Goal: Transaction & Acquisition: Book appointment/travel/reservation

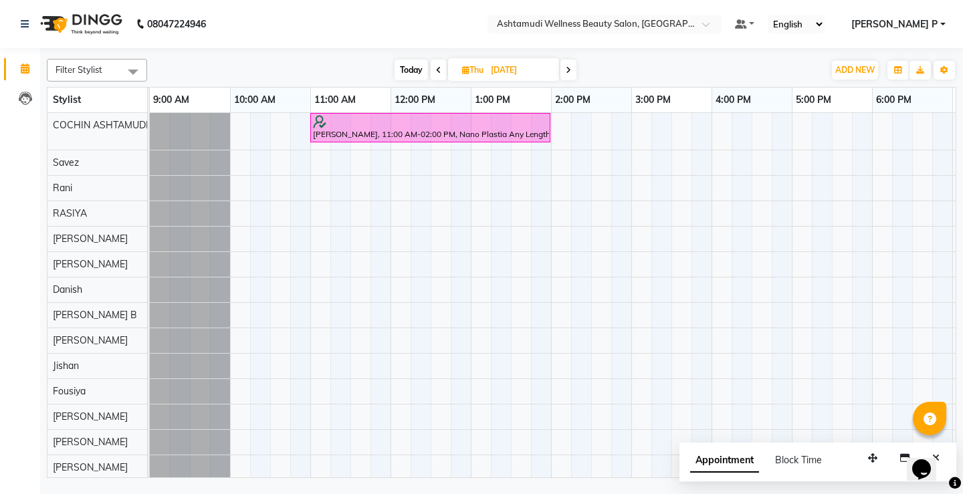
click at [719, 30] on span at bounding box center [710, 27] width 17 height 13
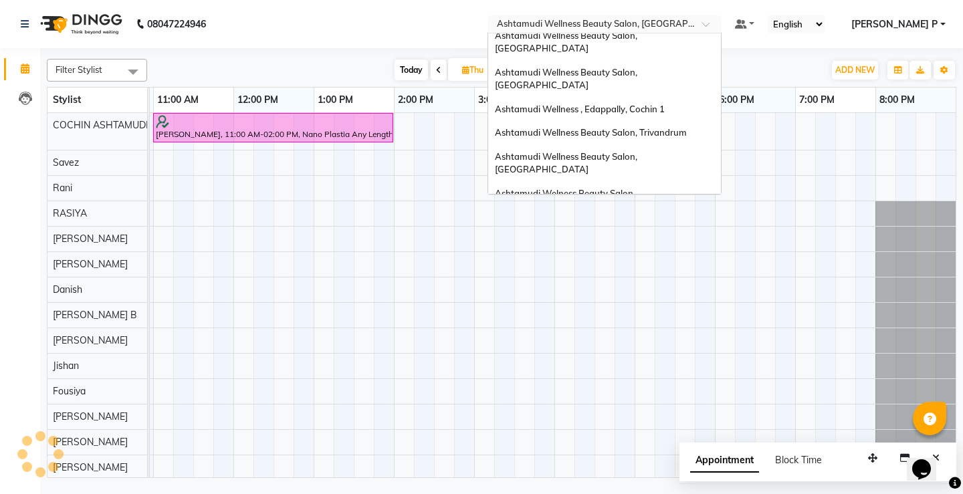
scroll to position [118, 0]
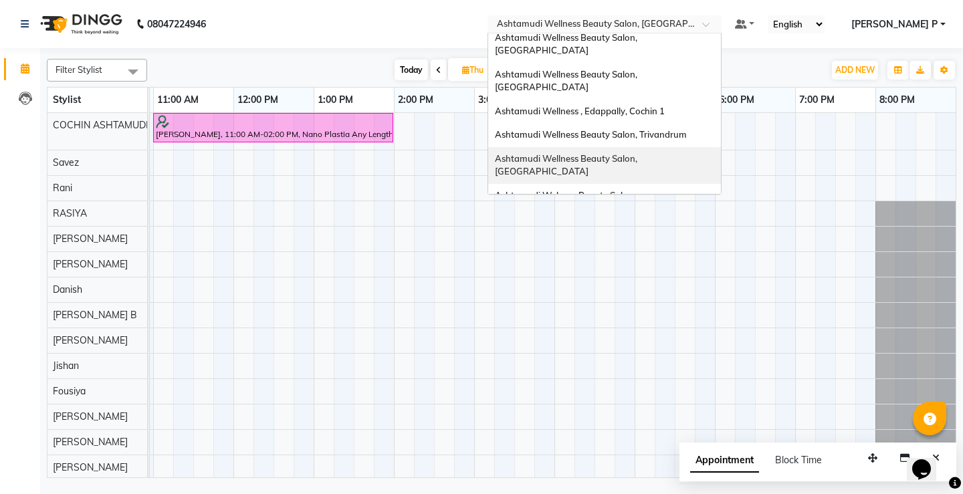
click at [639, 153] on span "Ashtamudi Wellness Beauty Salon, [GEOGRAPHIC_DATA]" at bounding box center [567, 165] width 144 height 24
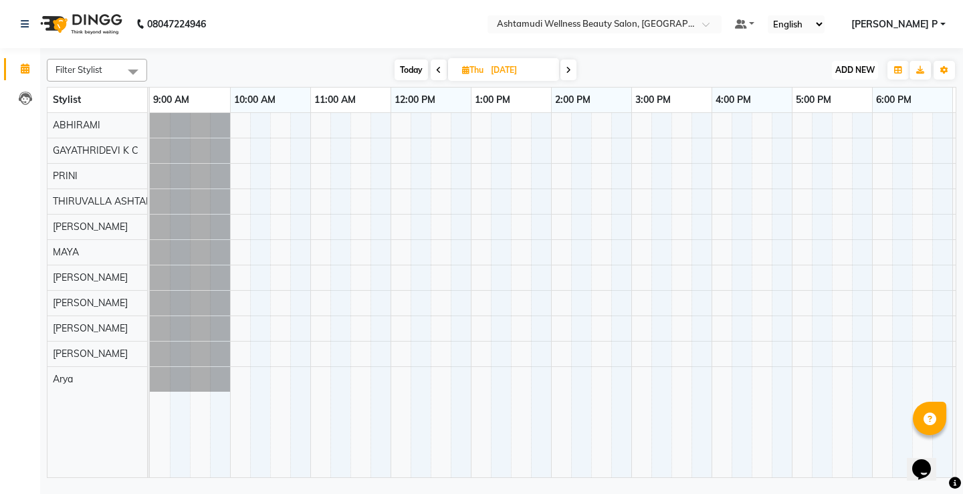
click at [857, 68] on span "ADD NEW" at bounding box center [854, 70] width 39 height 10
click at [845, 90] on button "Add Appointment" at bounding box center [825, 95] width 106 height 17
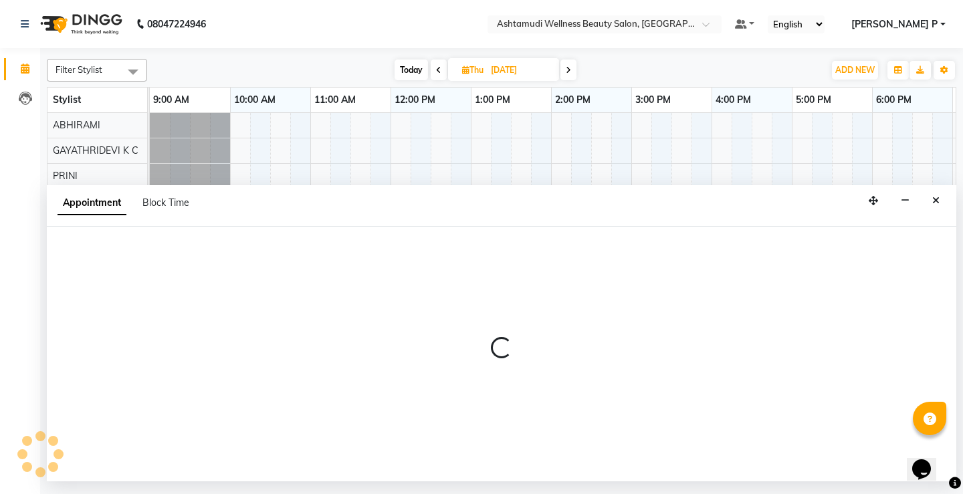
select select "600"
select select "tentative"
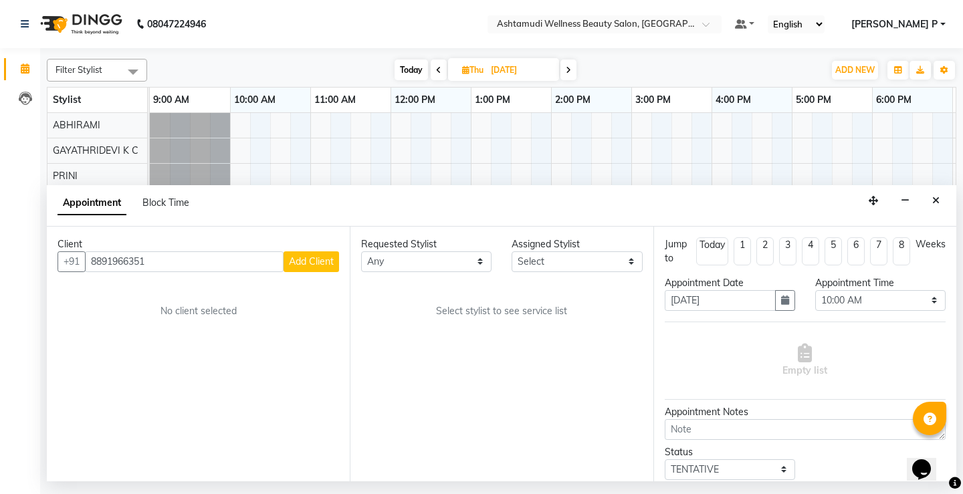
type input "8891966351"
click at [314, 261] on span "Add Client" at bounding box center [311, 261] width 45 height 12
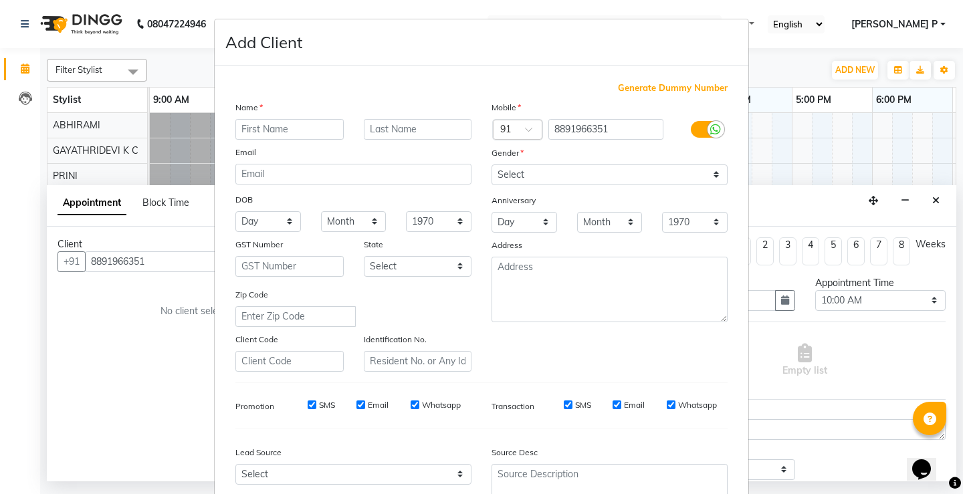
click at [246, 129] on input "text" at bounding box center [289, 129] width 108 height 21
type input "AMRUTHA"
click at [574, 179] on select "Select Male Female Other Prefer Not To Say" at bounding box center [609, 174] width 236 height 21
select select "female"
click at [491, 164] on select "Select Male Female Other Prefer Not To Say" at bounding box center [609, 174] width 236 height 21
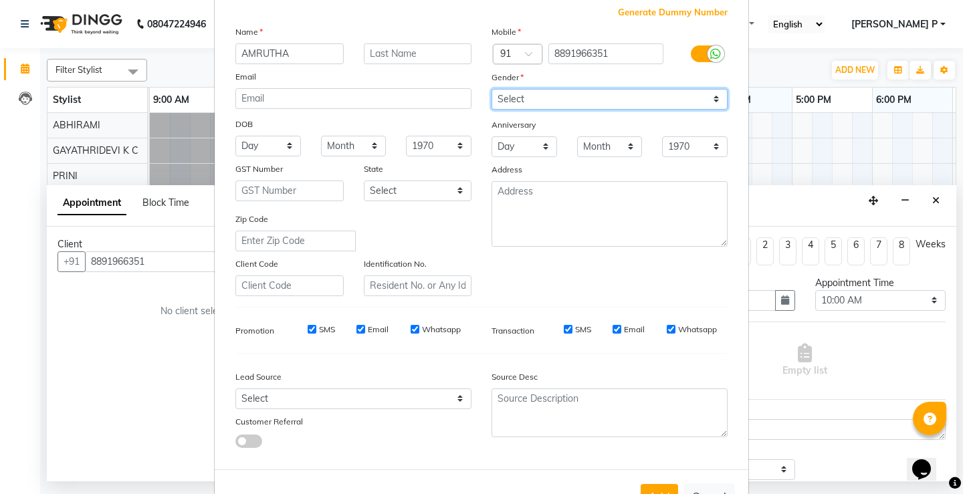
scroll to position [123, 0]
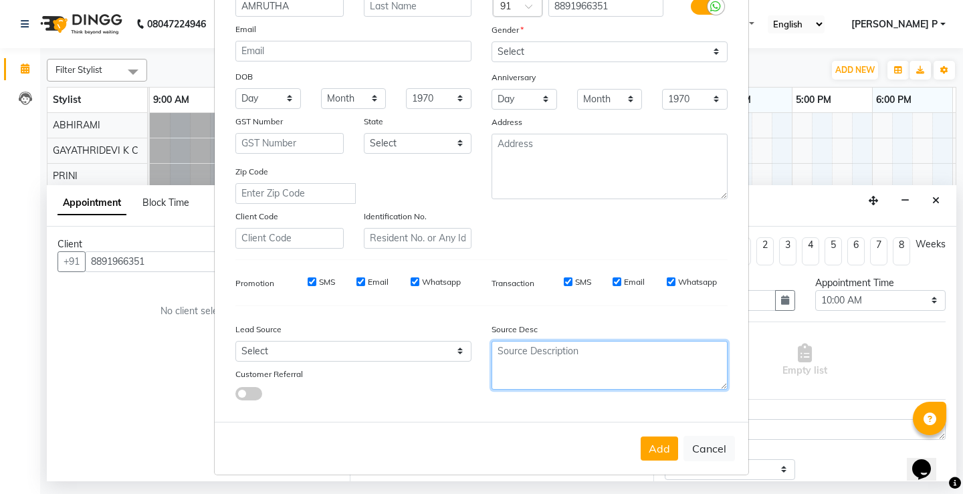
click at [522, 370] on textarea at bounding box center [609, 365] width 236 height 49
type textarea "TELECALLING"
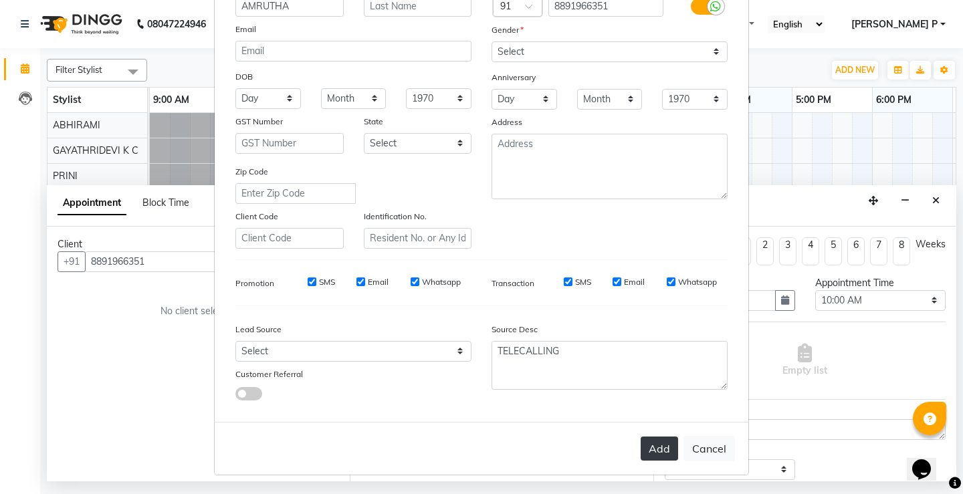
click at [645, 449] on button "Add" at bounding box center [659, 449] width 37 height 24
type input "88******51"
select select
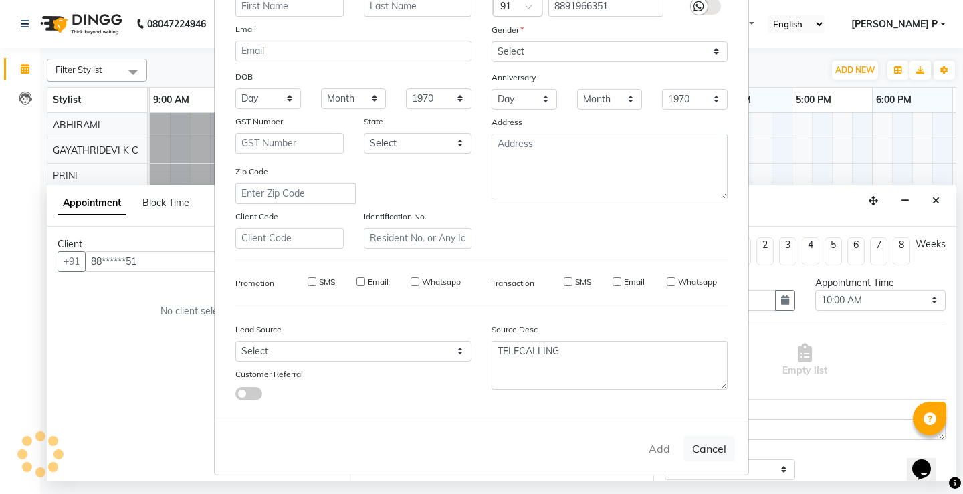
select select
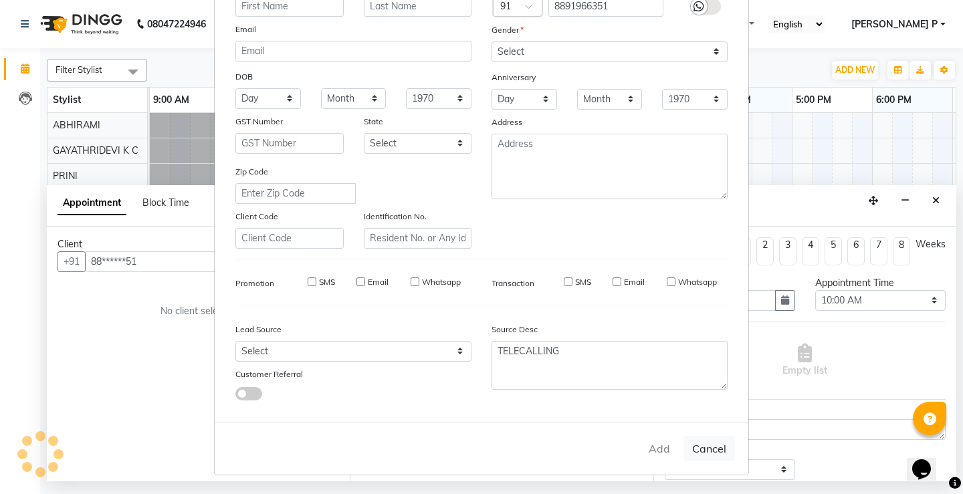
checkbox input "false"
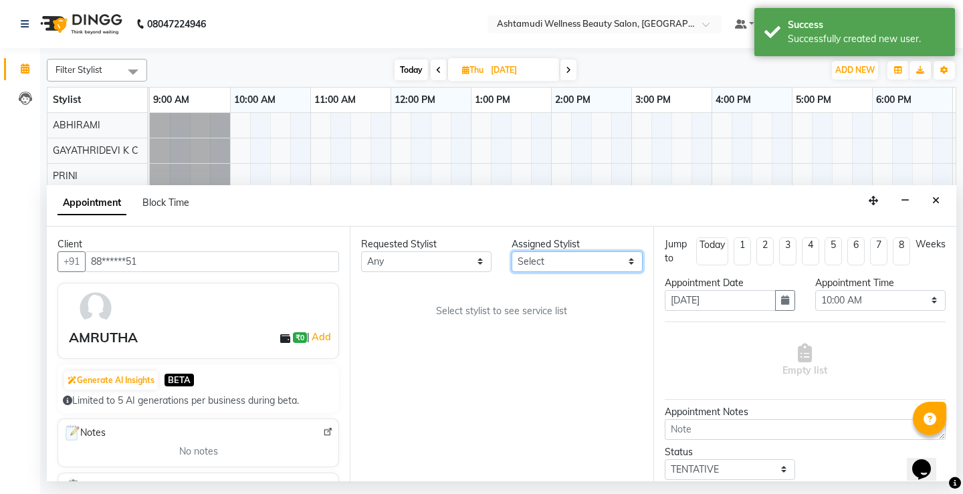
click at [636, 263] on select "Select ABHIRAMI Arya Eshani GAYATHRIDEVI K C Jisna KHEM MAYA MAYA PRINI RINA RA…" at bounding box center [577, 261] width 130 height 21
select select "27311"
click at [512, 251] on select "Select ABHIRAMI Arya Eshani GAYATHRIDEVI K C Jisna KHEM MAYA MAYA PRINI RINA RA…" at bounding box center [577, 261] width 130 height 21
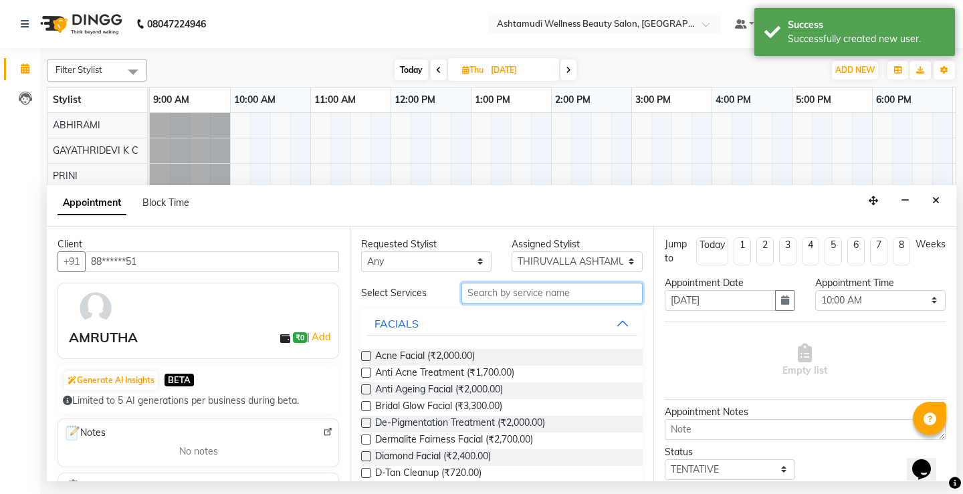
click at [474, 291] on input "text" at bounding box center [551, 293] width 181 height 21
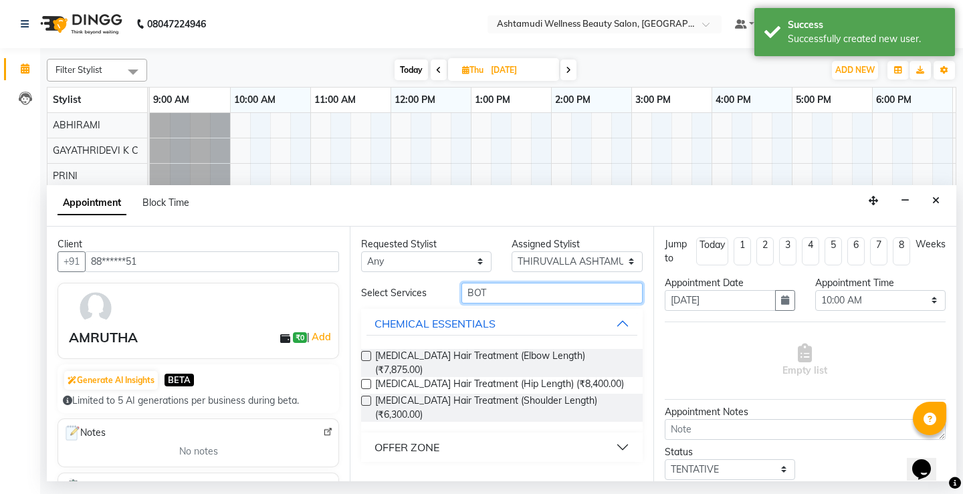
type input "BOT"
click at [430, 439] on div "OFFER ZONE" at bounding box center [406, 447] width 65 height 16
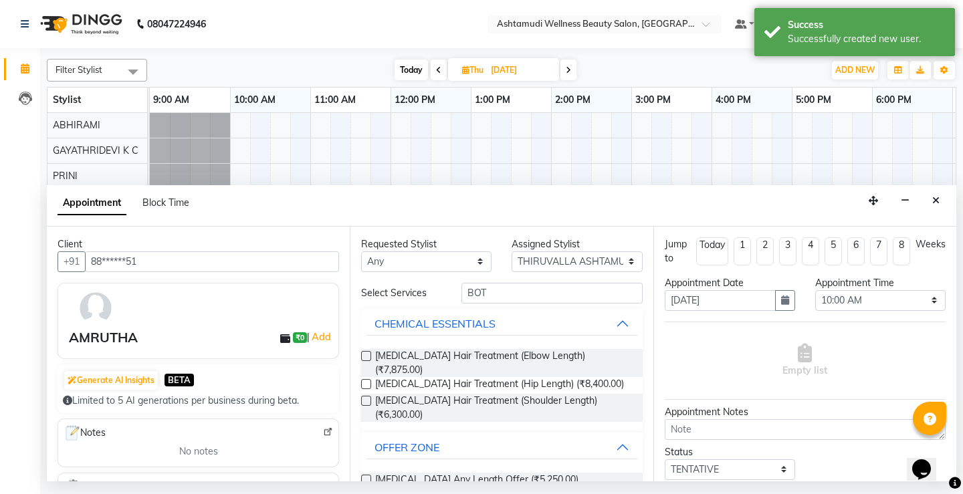
click at [367, 475] on label at bounding box center [366, 480] width 10 height 10
click at [367, 477] on input "checkbox" at bounding box center [365, 481] width 9 height 9
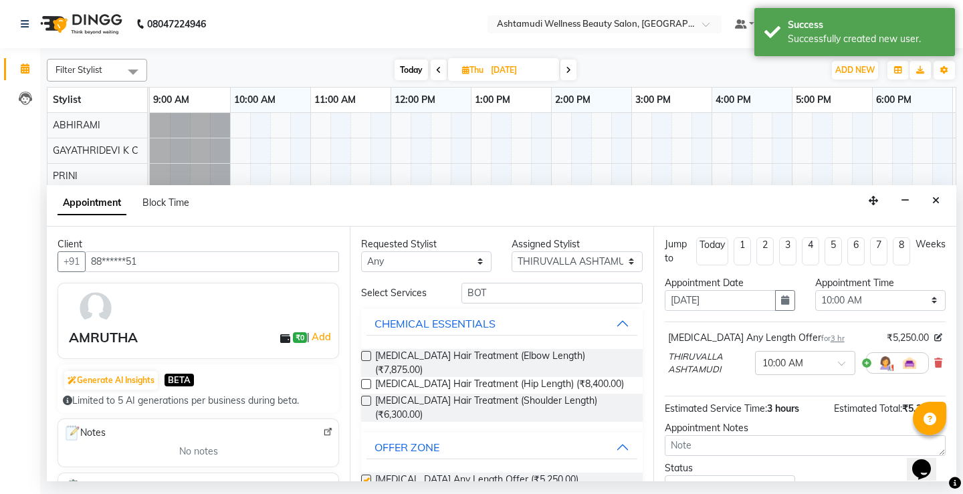
checkbox input "false"
click at [783, 300] on icon "button" at bounding box center [785, 300] width 8 height 9
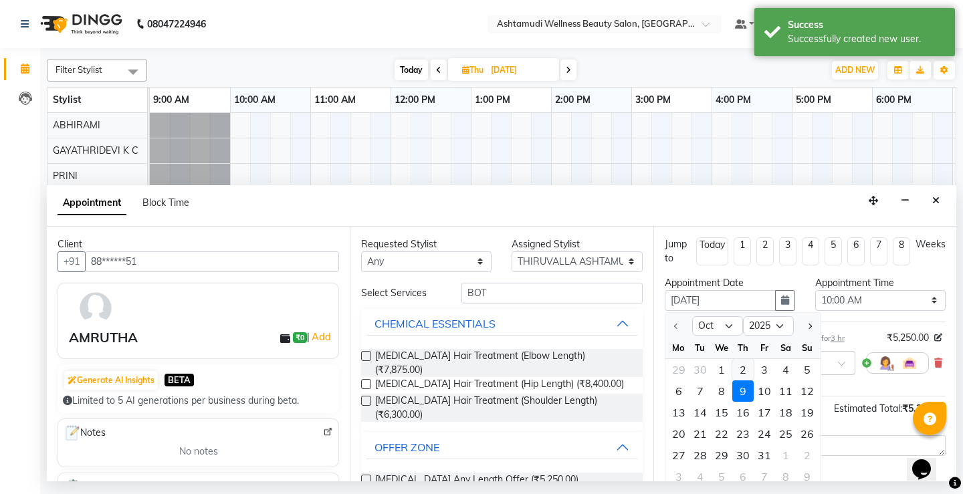
click at [743, 369] on div "2" at bounding box center [742, 369] width 21 height 21
type input "02-10-2025"
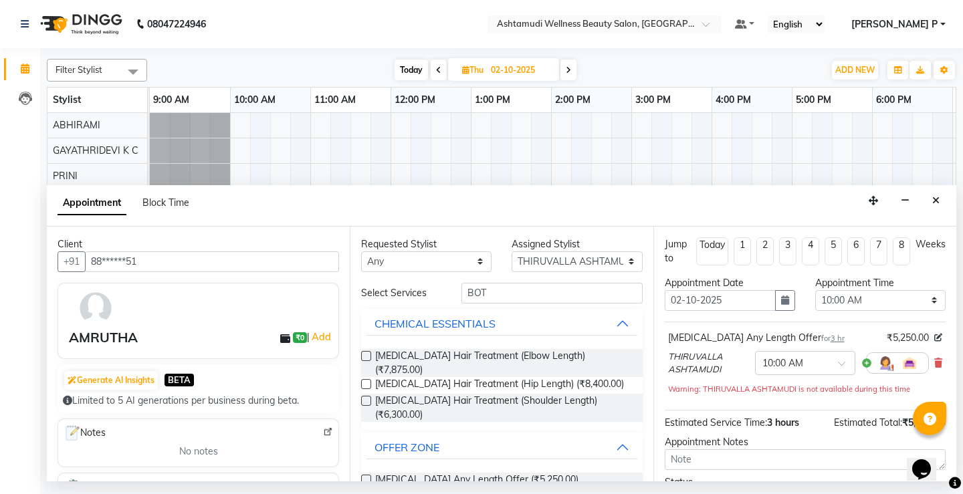
scroll to position [0, 318]
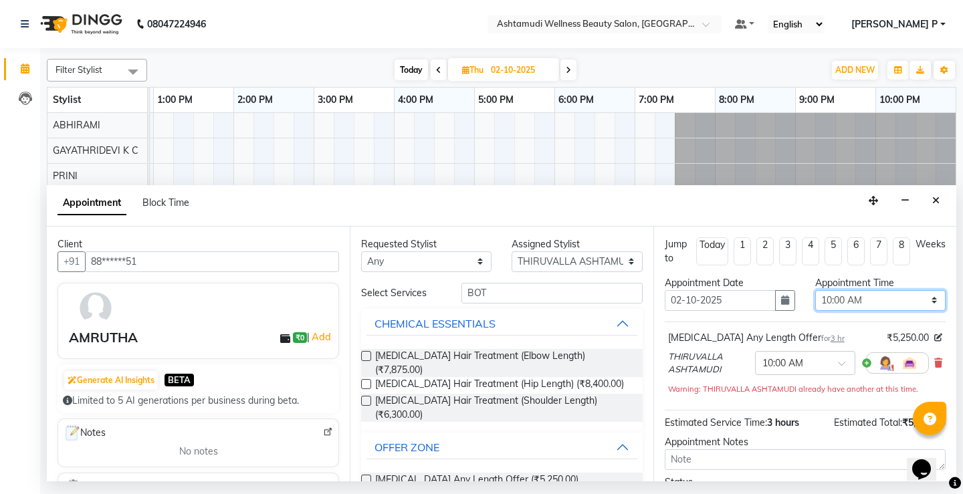
click at [925, 297] on select "Select 10:00 AM 10:15 AM 10:30 AM 10:45 AM 11:00 AM 11:15 AM 11:30 AM 11:45 AM …" at bounding box center [880, 300] width 130 height 21
select select "960"
click at [815, 290] on select "Select 10:00 AM 10:15 AM 10:30 AM 10:45 AM 11:00 AM 11:15 AM 11:30 AM 11:45 AM …" at bounding box center [880, 300] width 130 height 21
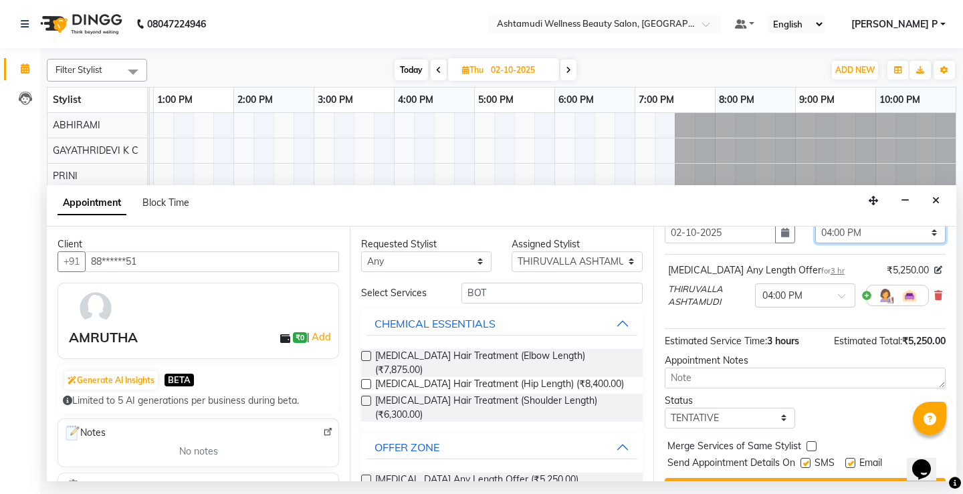
scroll to position [99, 0]
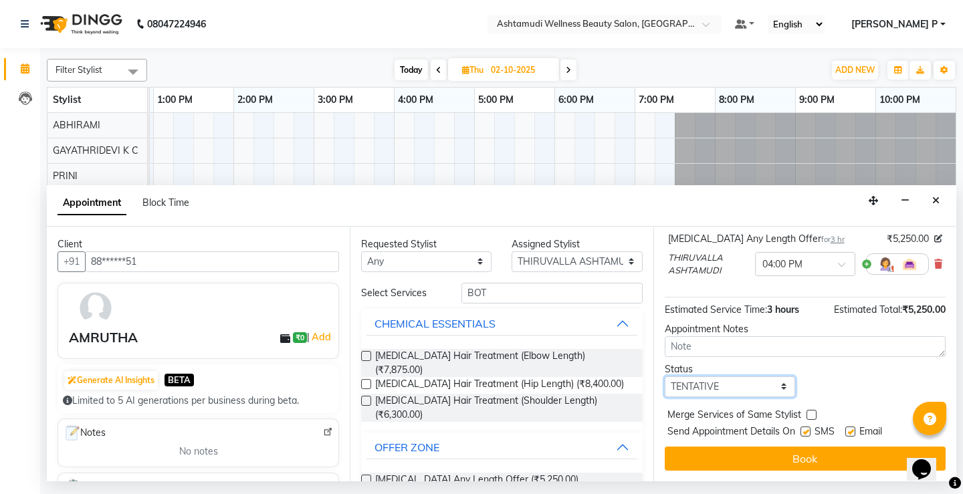
click at [720, 385] on select "Select TENTATIVE CONFIRM UPCOMING" at bounding box center [730, 386] width 130 height 21
select select "confirm booking"
click at [665, 376] on select "Select TENTATIVE CONFIRM UPCOMING" at bounding box center [730, 386] width 130 height 21
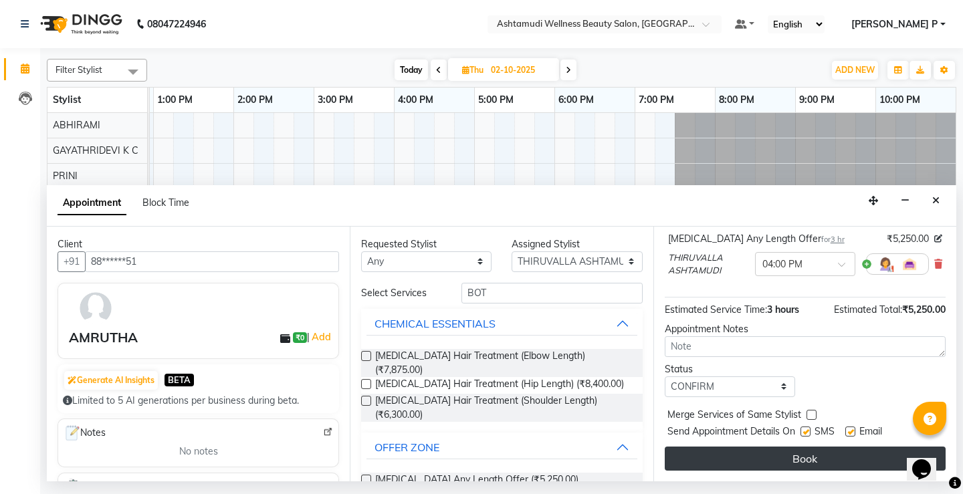
click at [743, 451] on button "Book" at bounding box center [805, 459] width 281 height 24
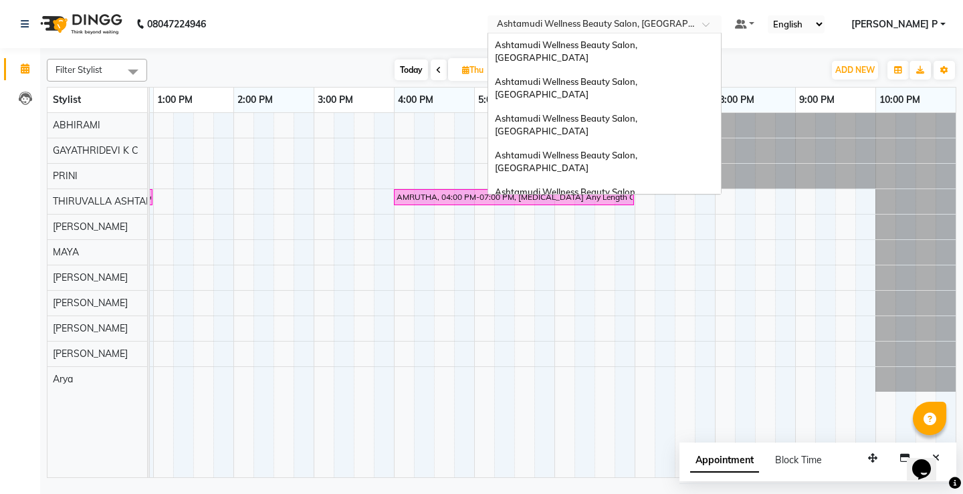
click at [719, 27] on span at bounding box center [710, 27] width 17 height 13
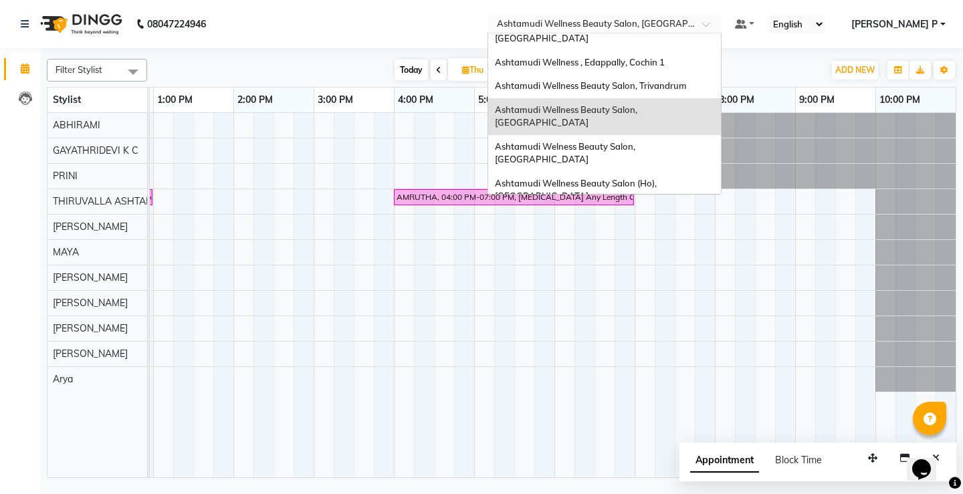
click at [639, 215] on span "Ashtamudi Wellness Beauty Salon, Cochin" at bounding box center [567, 227] width 144 height 24
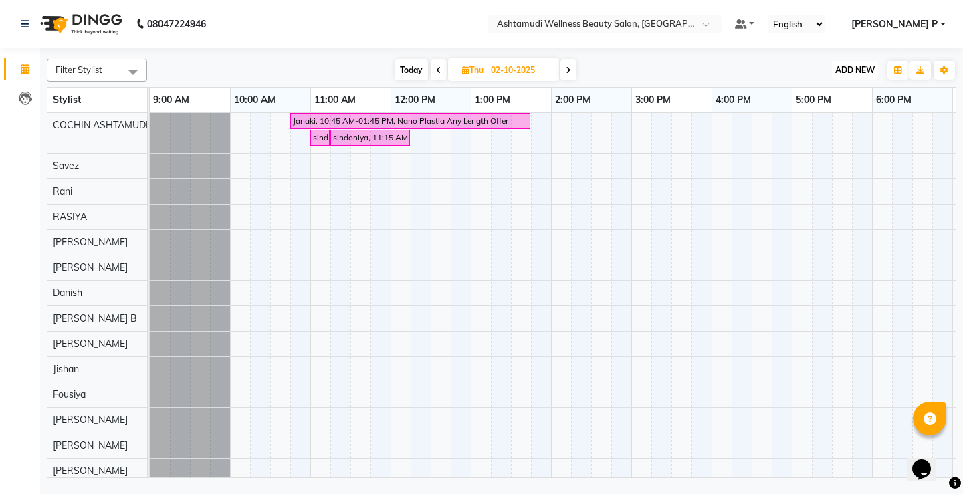
click at [852, 70] on span "ADD NEW" at bounding box center [854, 70] width 39 height 10
click at [843, 88] on button "Add Appointment" at bounding box center [825, 95] width 106 height 17
select select "tentative"
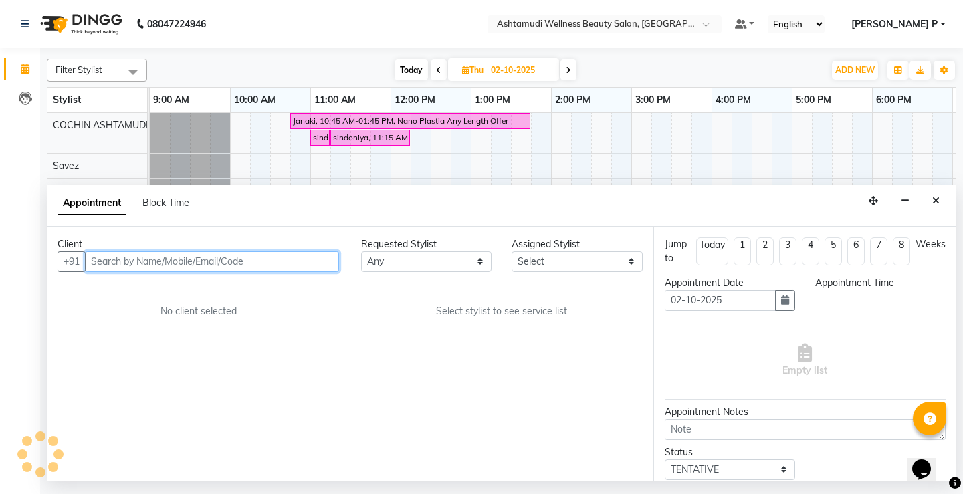
select select "600"
paste input "9061361950"
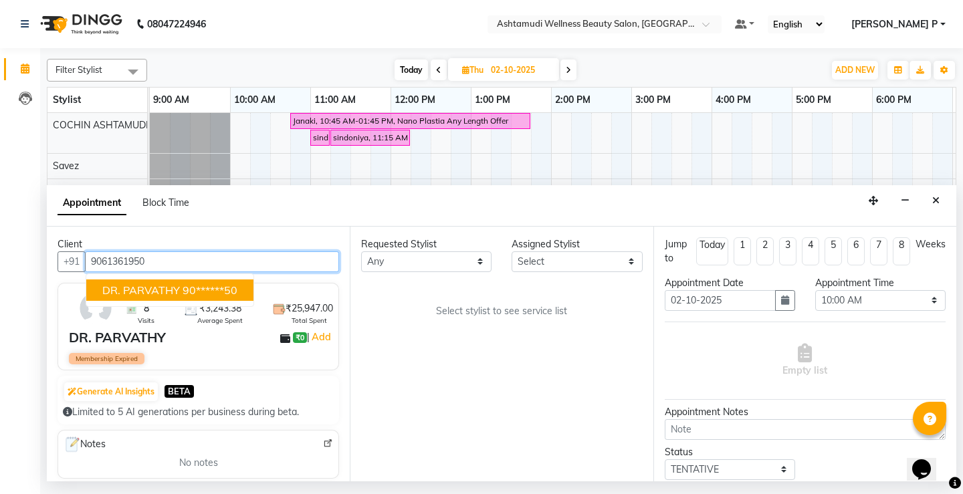
type input "9061361950"
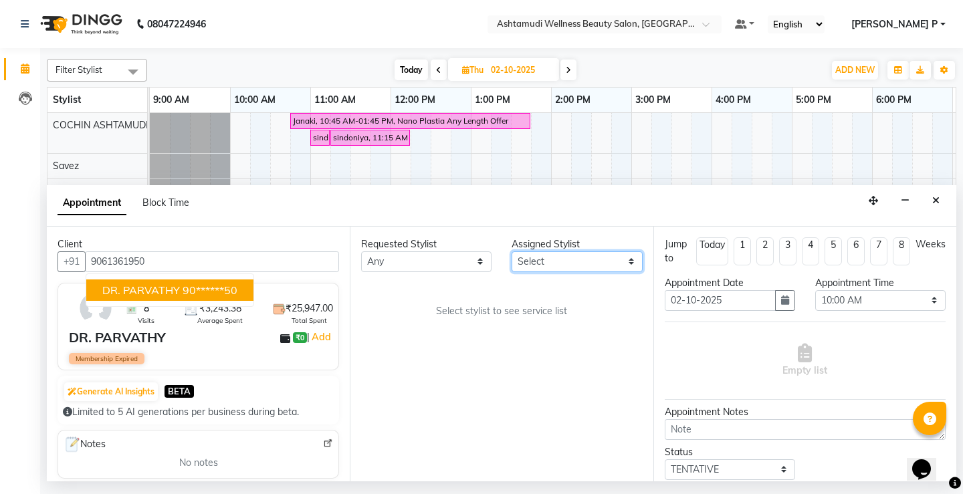
click at [627, 265] on select "Select Aiswarya B Ankith(URAJ) BINU MANGAR COCHIN ASHTAMUDI Danish Fousiya Jish…" at bounding box center [577, 261] width 130 height 21
select select "27313"
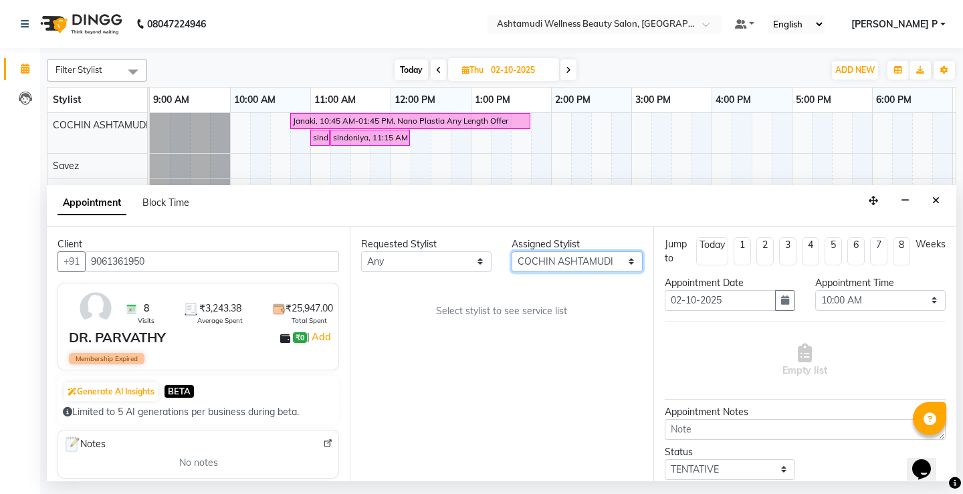
click at [512, 251] on select "Select Aiswarya B Ankith(URAJ) BINU MANGAR COCHIN ASHTAMUDI Danish Fousiya Jish…" at bounding box center [577, 261] width 130 height 21
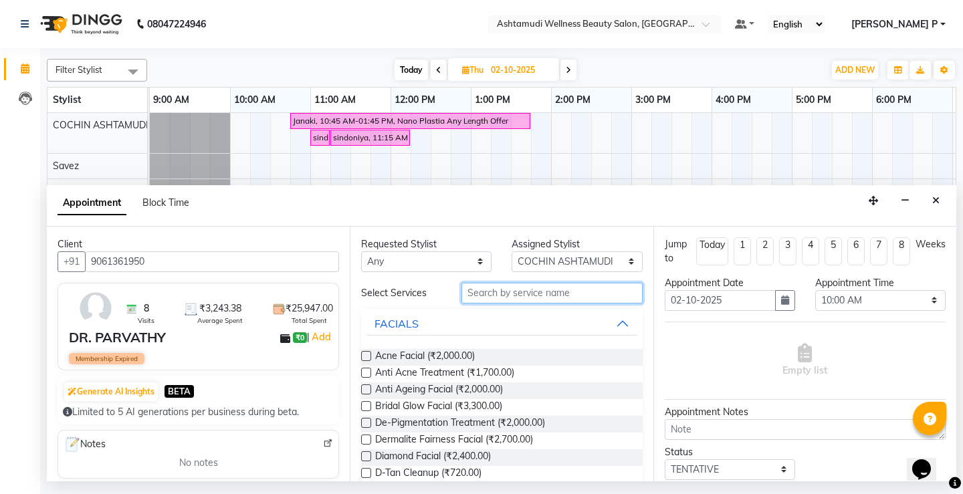
click at [476, 289] on input "text" at bounding box center [551, 293] width 181 height 21
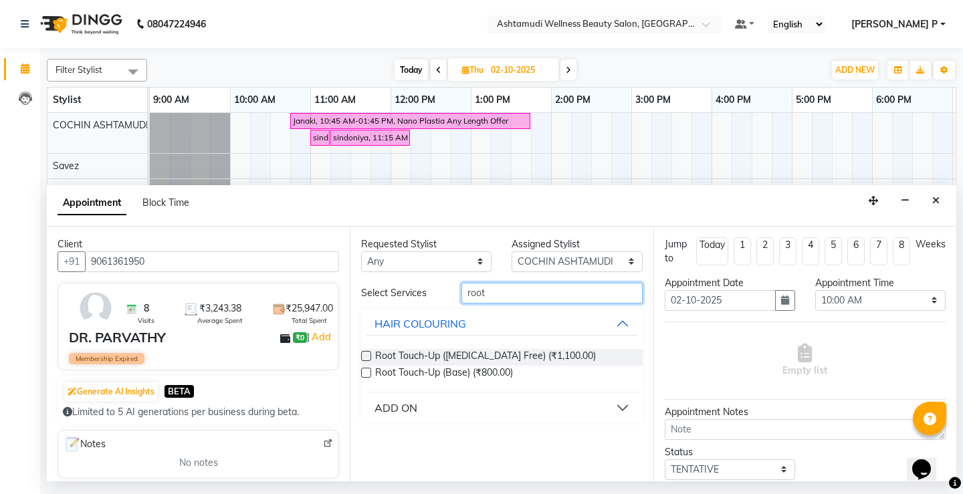
type input "root"
click at [365, 354] on label at bounding box center [366, 356] width 10 height 10
click at [365, 354] on input "checkbox" at bounding box center [365, 357] width 9 height 9
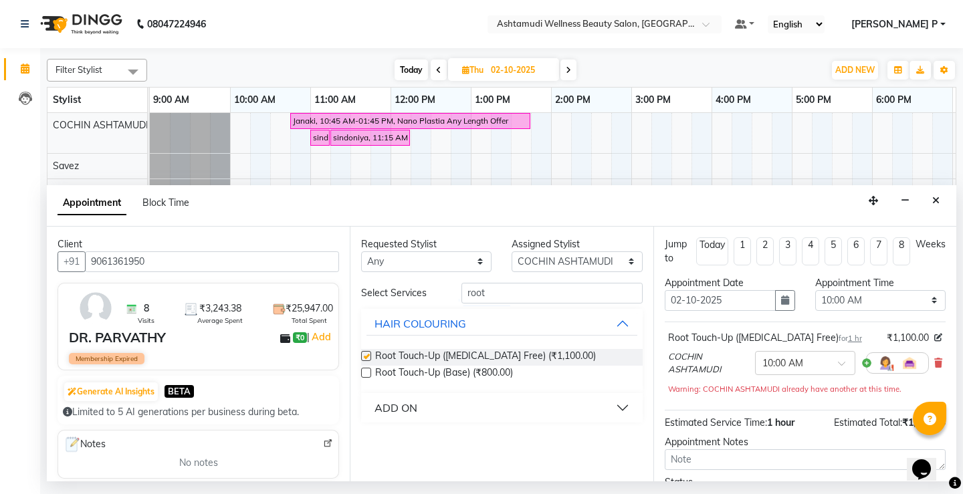
checkbox input "false"
click at [781, 300] on icon "button" at bounding box center [785, 300] width 8 height 9
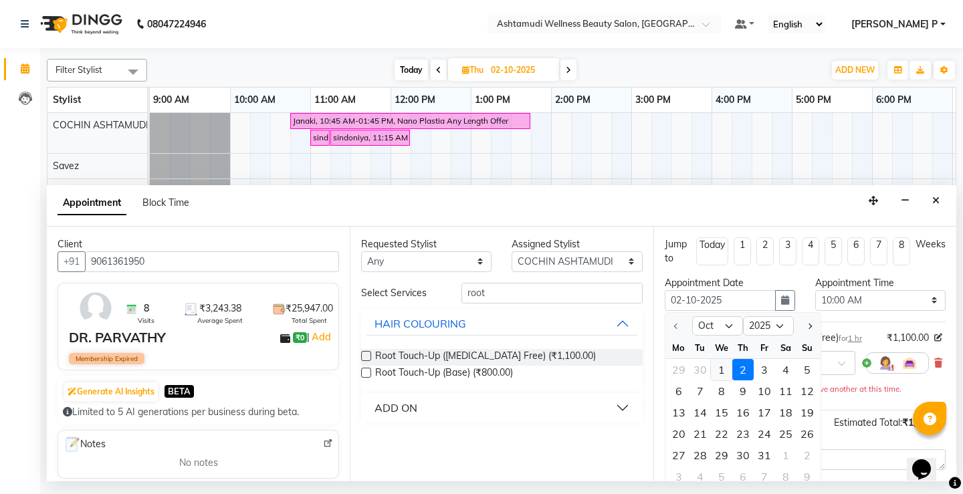
click at [718, 372] on div "1" at bounding box center [721, 369] width 21 height 21
type input "01-10-2025"
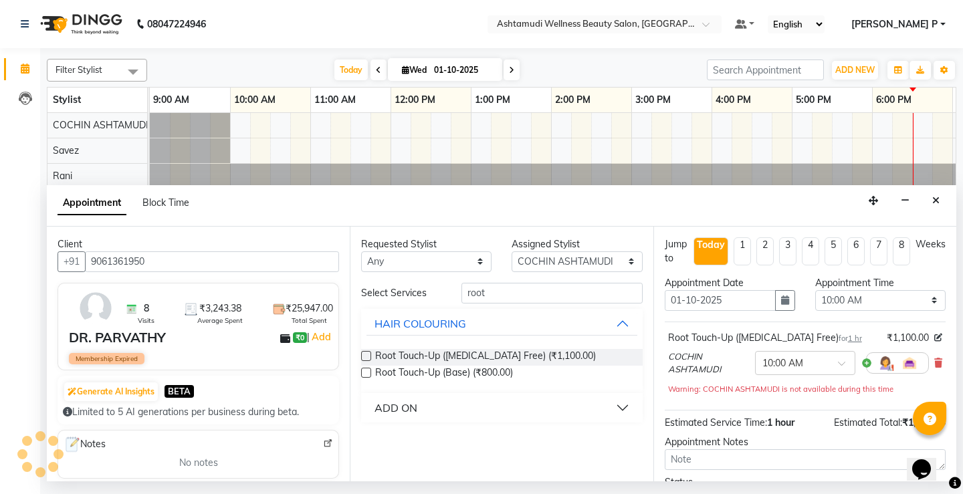
scroll to position [0, 157]
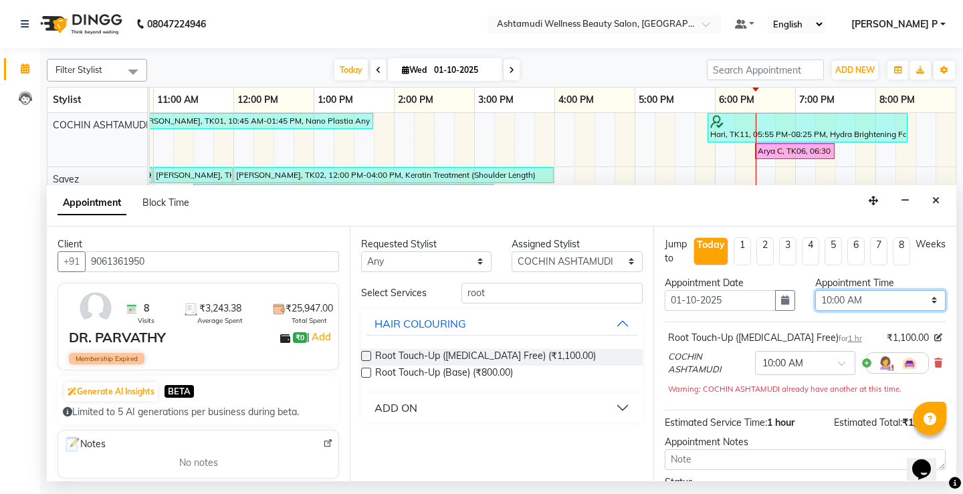
click at [916, 301] on select "Select 10:00 AM 10:15 AM 10:30 AM 10:45 AM 11:00 AM 11:15 AM 11:30 AM 11:45 AM …" at bounding box center [880, 300] width 130 height 21
select select "1140"
click at [815, 290] on select "Select 10:00 AM 10:15 AM 10:30 AM 10:45 AM 11:00 AM 11:15 AM 11:30 AM 11:45 AM …" at bounding box center [880, 300] width 130 height 21
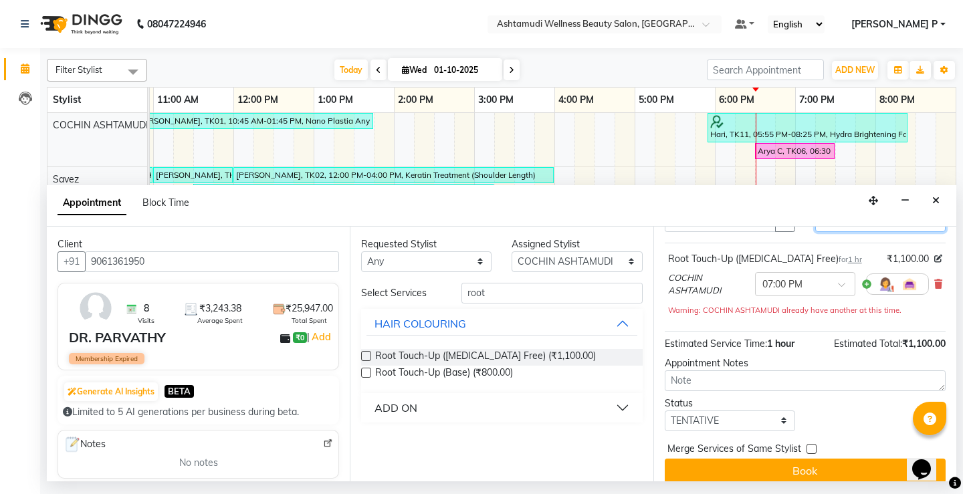
scroll to position [84, 0]
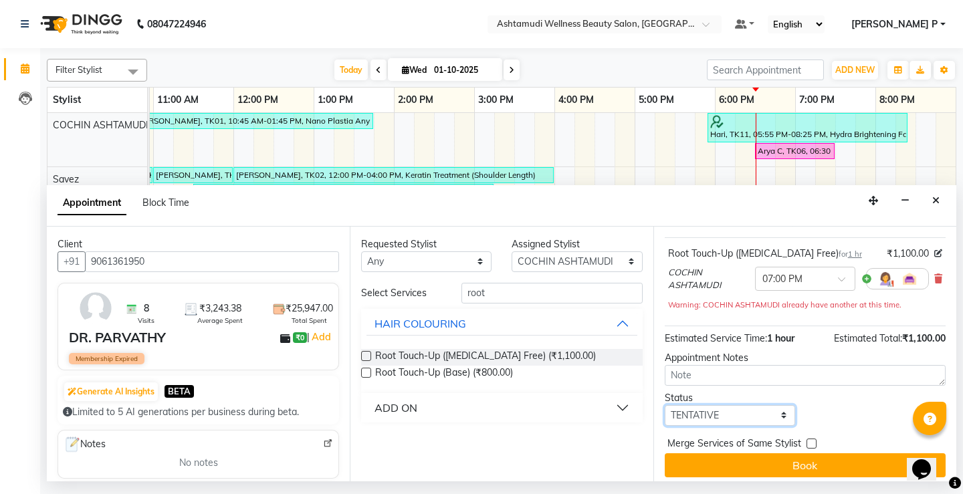
click at [731, 417] on select "Select TENTATIVE CONFIRM CHECK-IN UPCOMING" at bounding box center [730, 415] width 130 height 21
select select "confirm booking"
click at [665, 405] on select "Select TENTATIVE CONFIRM CHECK-IN UPCOMING" at bounding box center [730, 415] width 130 height 21
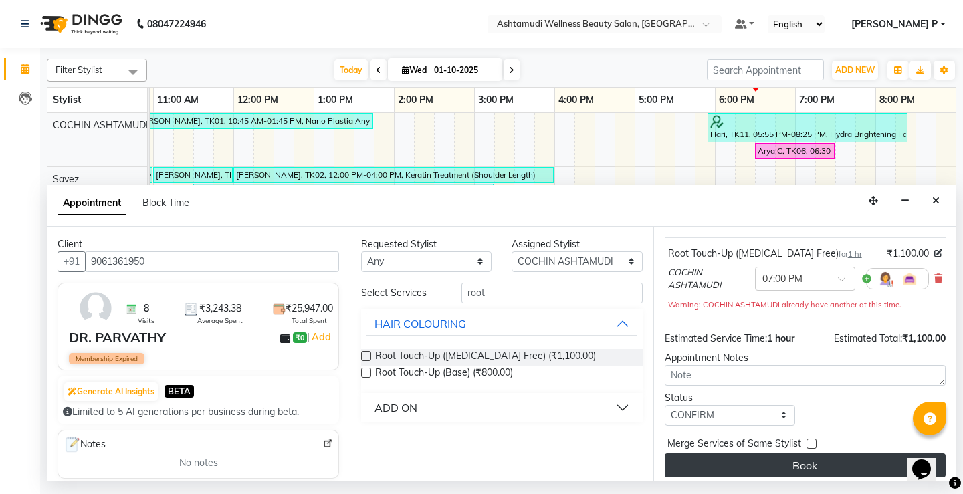
click at [796, 465] on button "Book" at bounding box center [805, 465] width 281 height 24
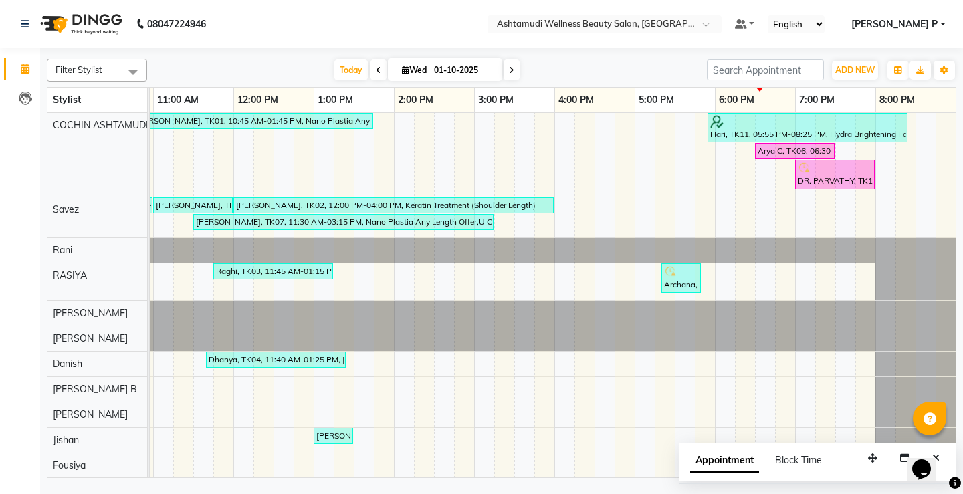
scroll to position [0, 167]
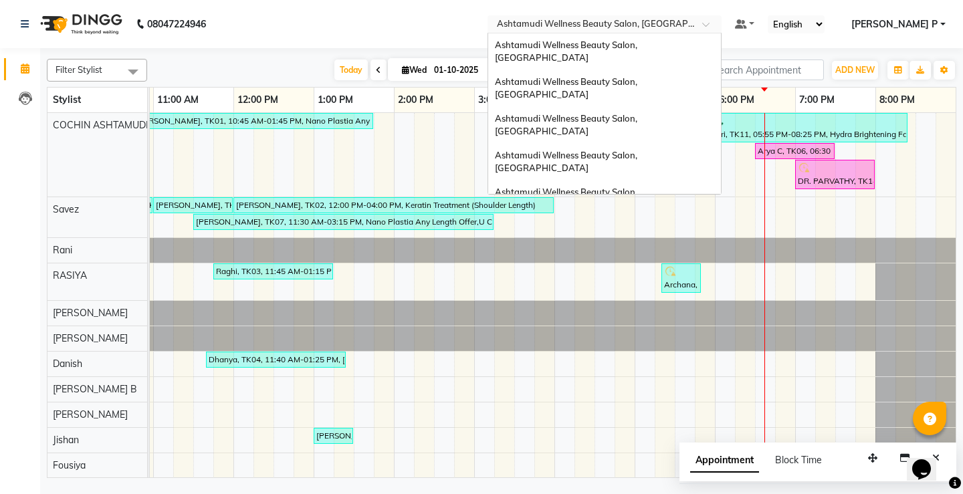
click at [719, 23] on span at bounding box center [710, 27] width 17 height 13
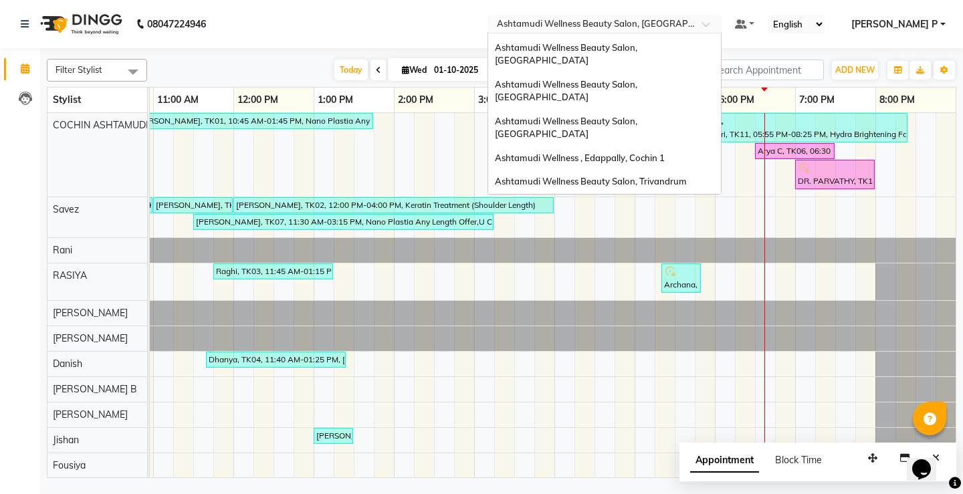
scroll to position [69, 0]
click at [687, 178] on span "Ashtamudi Wellness Beauty Salon, Trivandrum" at bounding box center [591, 183] width 192 height 11
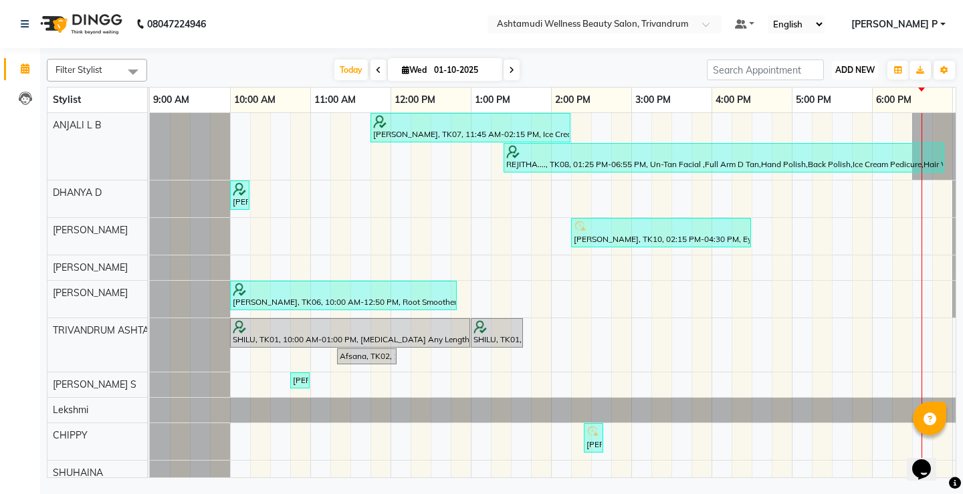
click at [847, 68] on span "ADD NEW" at bounding box center [854, 70] width 39 height 10
click at [832, 100] on button "Add Appointment" at bounding box center [825, 95] width 106 height 17
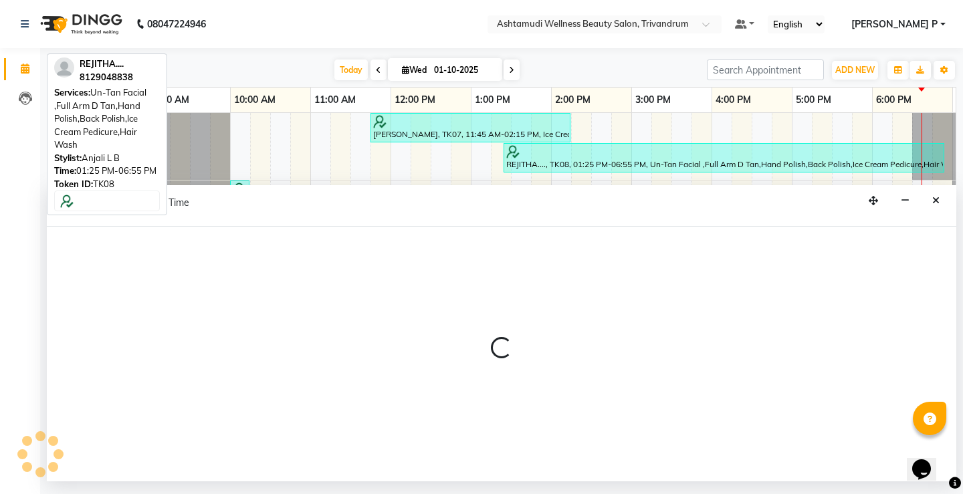
select select "tentative"
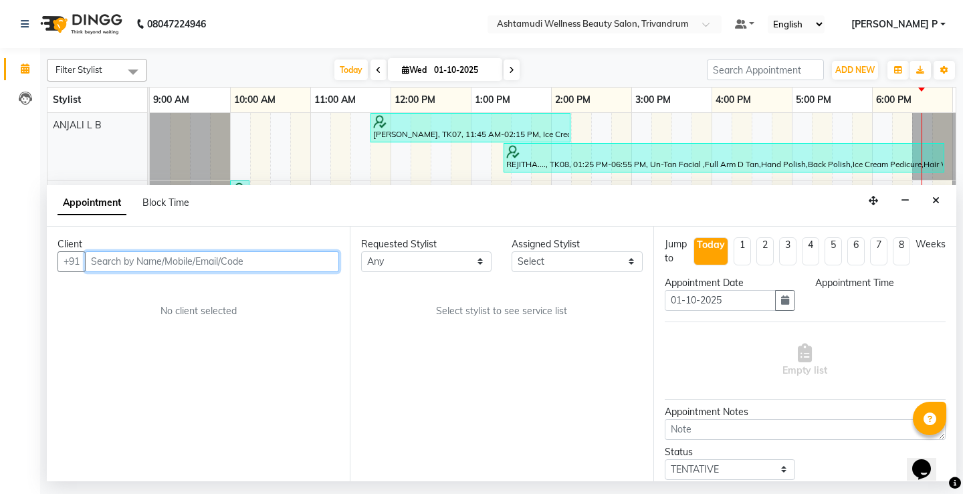
select select "600"
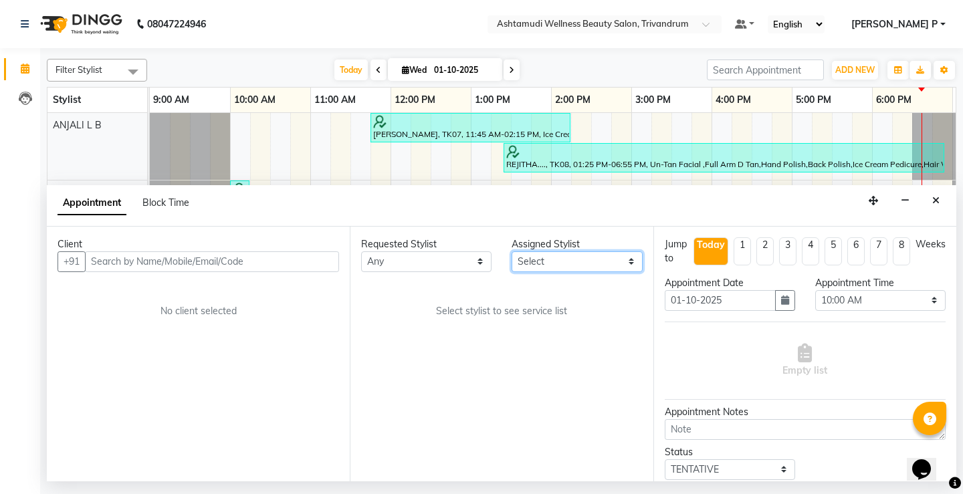
click at [627, 263] on select "Select ANJALI L B CHIPPY DHANYA D KARTHIKA Lekshmi MANJUSHA SARITHA SHUHAINA So…" at bounding box center [577, 261] width 130 height 21
select select "27312"
click at [512, 251] on select "Select ANJALI L B CHIPPY DHANYA D KARTHIKA Lekshmi MANJUSHA SARITHA SHUHAINA So…" at bounding box center [577, 261] width 130 height 21
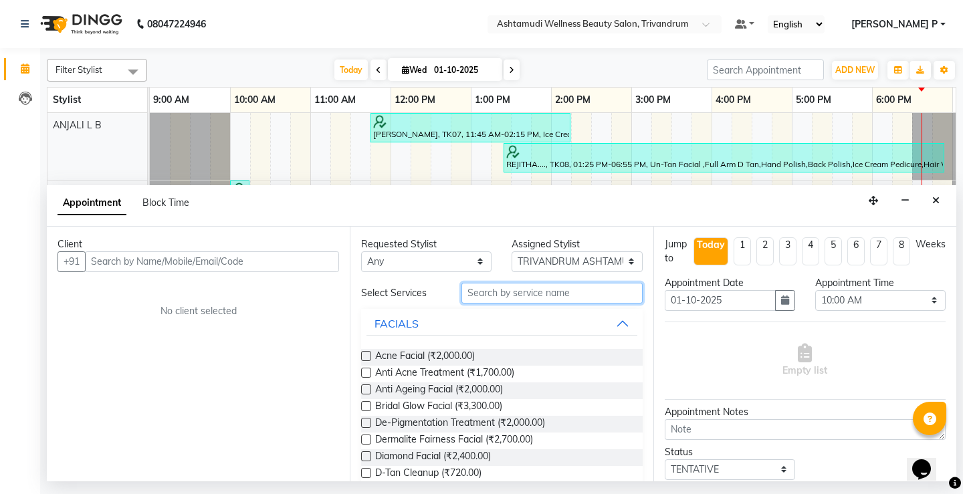
click at [483, 298] on input "text" at bounding box center [551, 293] width 181 height 21
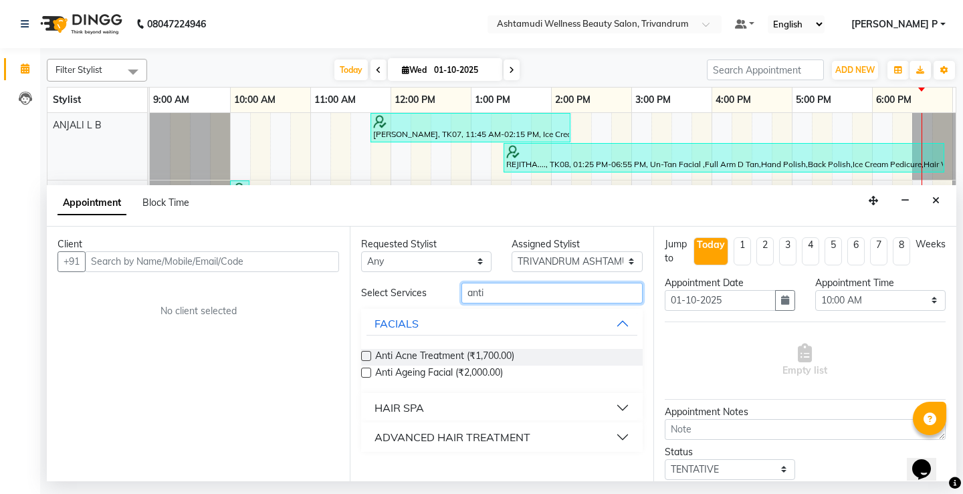
type input "anti"
click at [483, 440] on div "ADVANCED HAIR TREATMENT" at bounding box center [452, 437] width 156 height 16
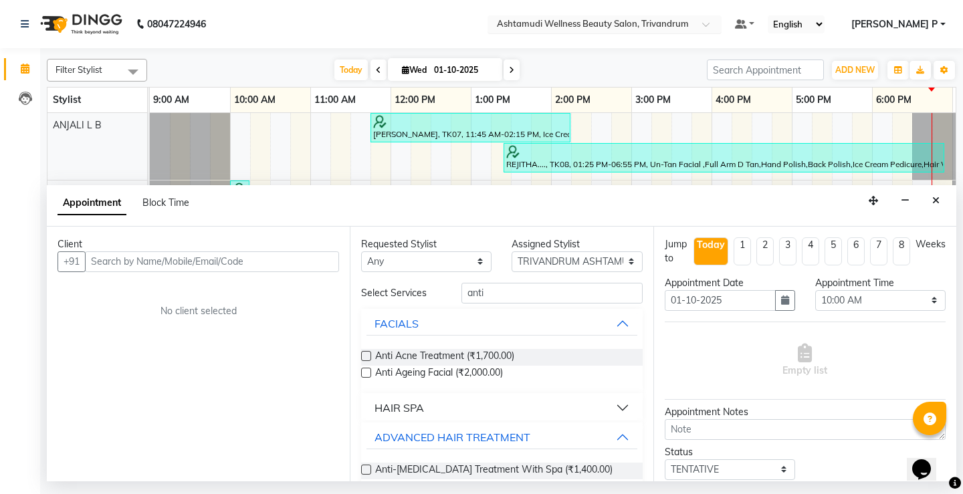
click at [719, 23] on span at bounding box center [710, 27] width 17 height 13
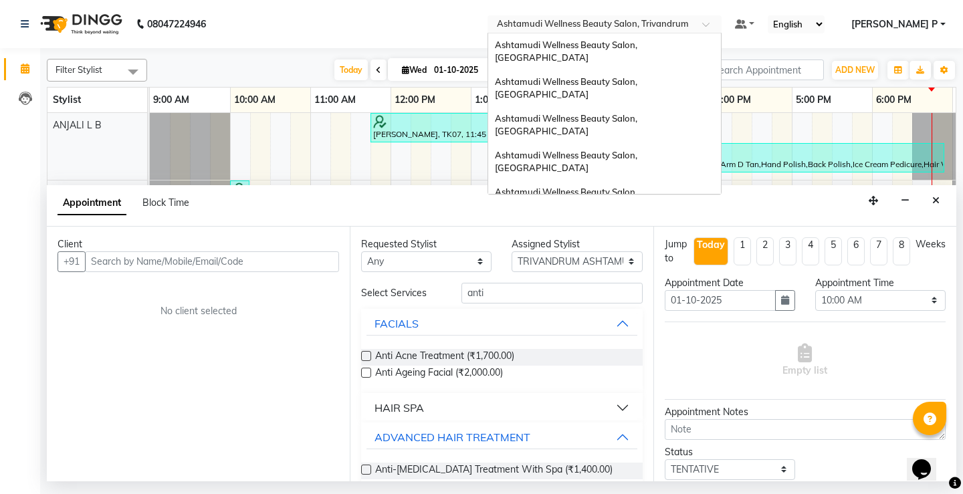
scroll to position [142, 0]
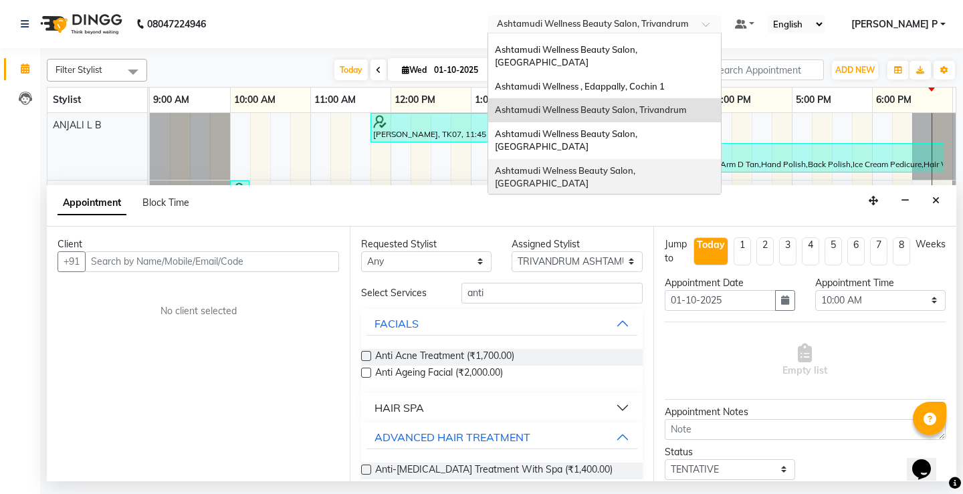
click at [637, 165] on span "Ashtamudi Welness Beauty Salon, [GEOGRAPHIC_DATA]" at bounding box center [566, 177] width 142 height 24
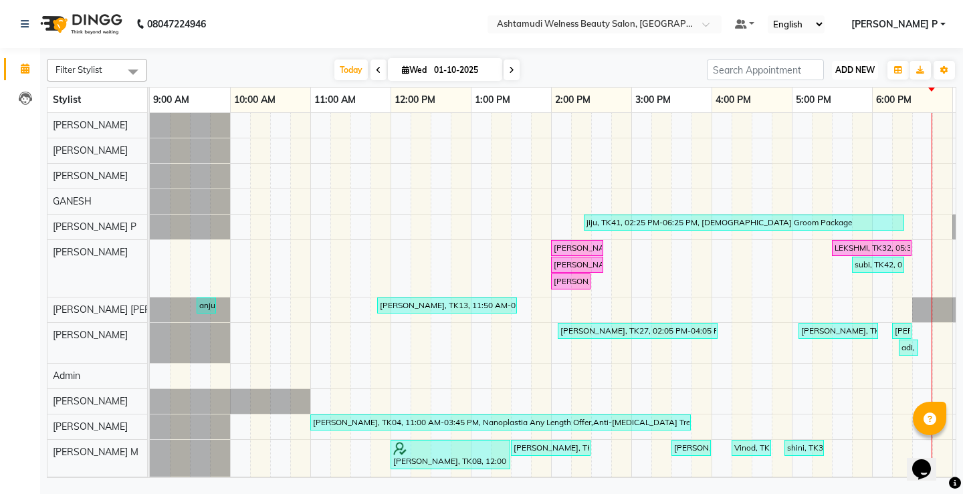
click at [863, 66] on span "ADD NEW" at bounding box center [854, 70] width 39 height 10
click at [835, 98] on button "Add Appointment" at bounding box center [825, 95] width 106 height 17
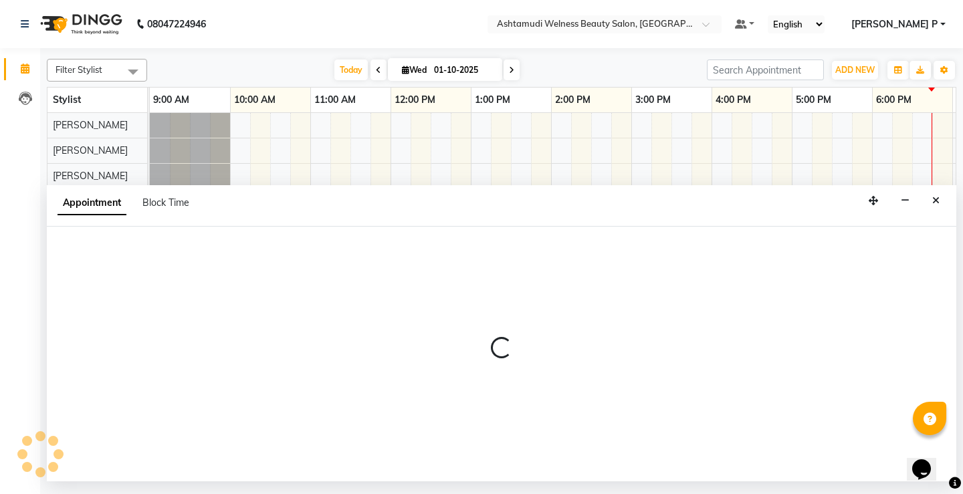
select select "600"
select select "tentative"
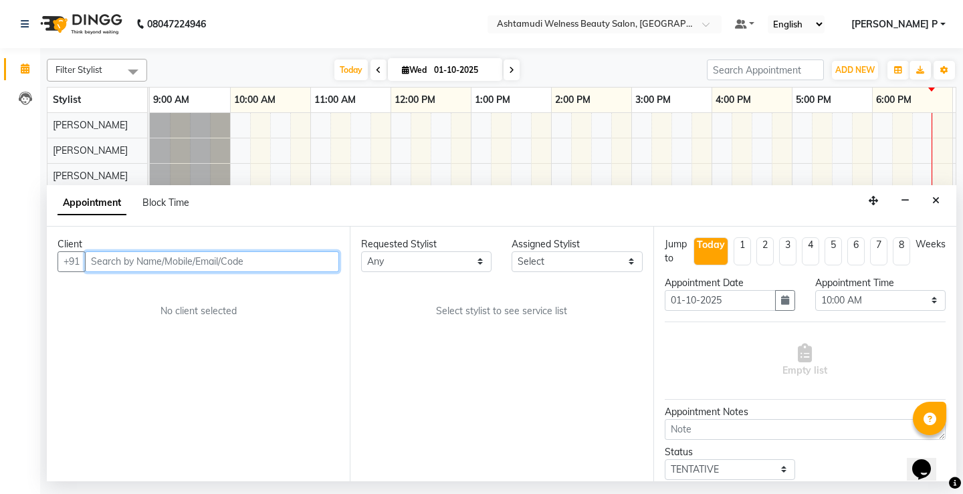
paste input "8606041723"
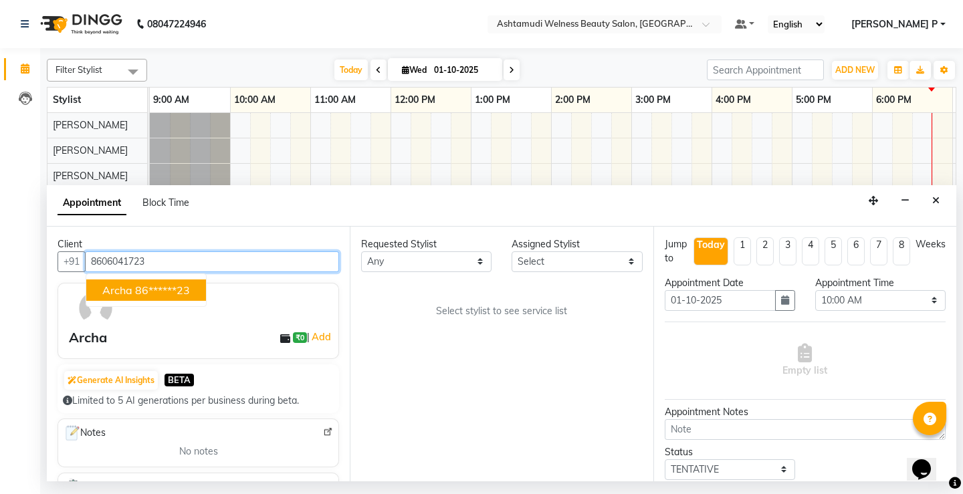
type input "8606041723"
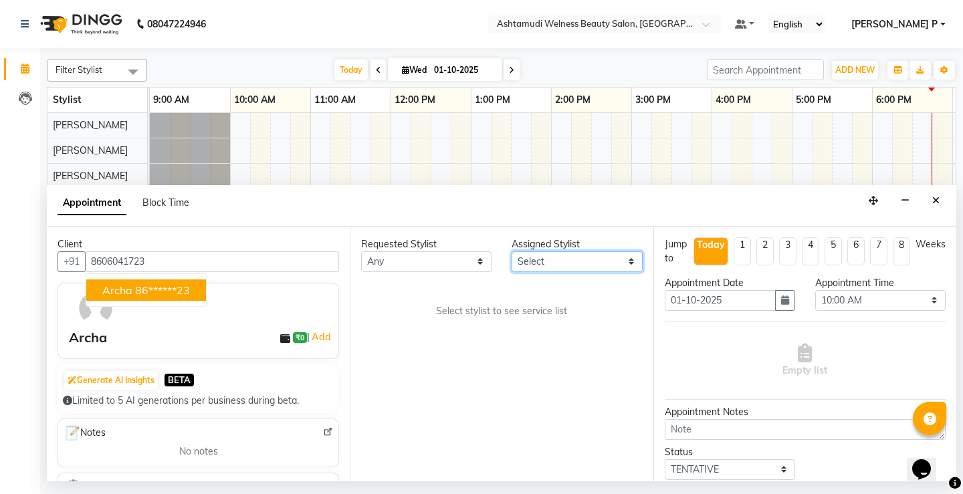
click at [622, 262] on select "Select [PERSON_NAME] Admin [PERSON_NAME] [PERSON_NAME] [PERSON_NAME] M [PERSON_…" at bounding box center [577, 261] width 130 height 21
select select "25976"
click at [512, 251] on select "Select [PERSON_NAME] Admin [PERSON_NAME] [PERSON_NAME] [PERSON_NAME] M [PERSON_…" at bounding box center [577, 261] width 130 height 21
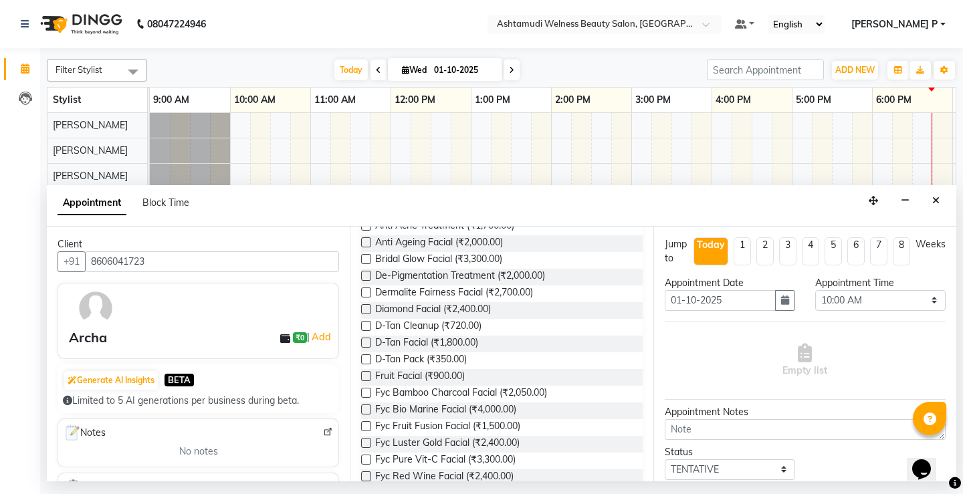
scroll to position [169, 0]
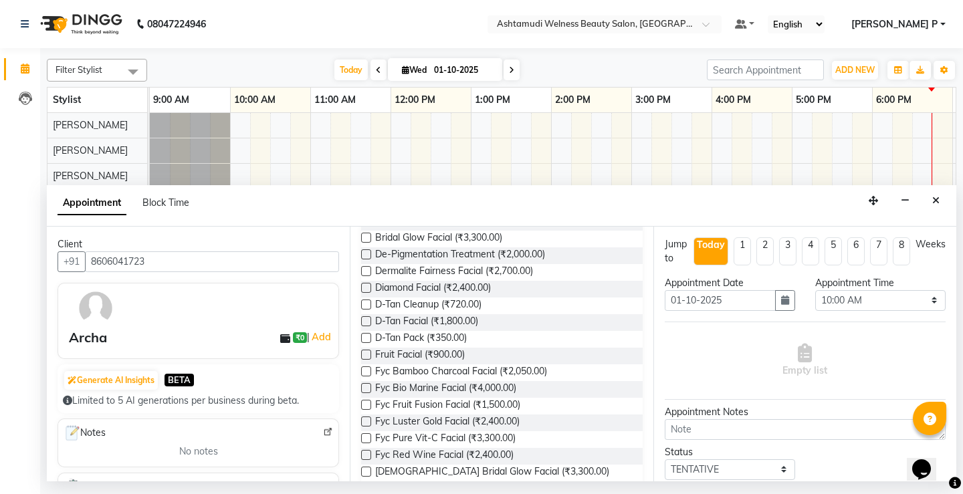
click at [363, 356] on label at bounding box center [366, 355] width 10 height 10
click at [363, 356] on input "checkbox" at bounding box center [365, 356] width 9 height 9
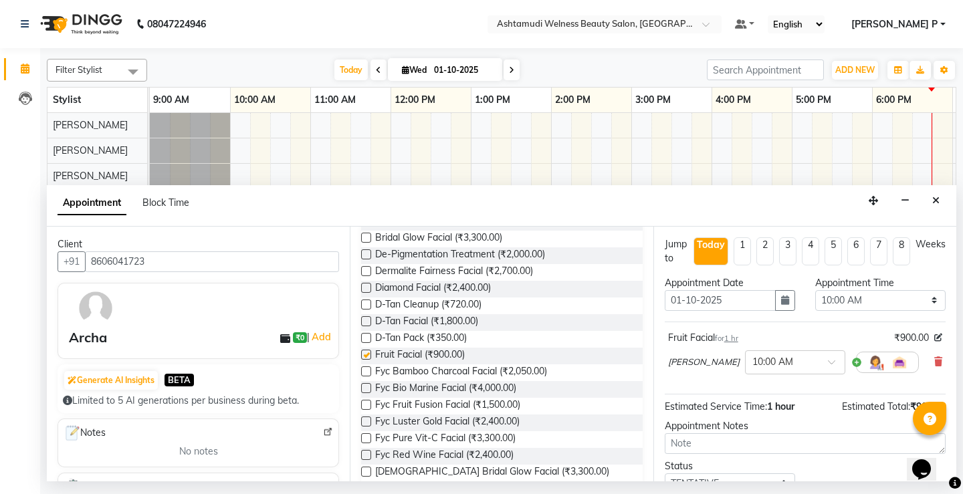
checkbox input "false"
click at [781, 296] on icon "button" at bounding box center [785, 300] width 8 height 9
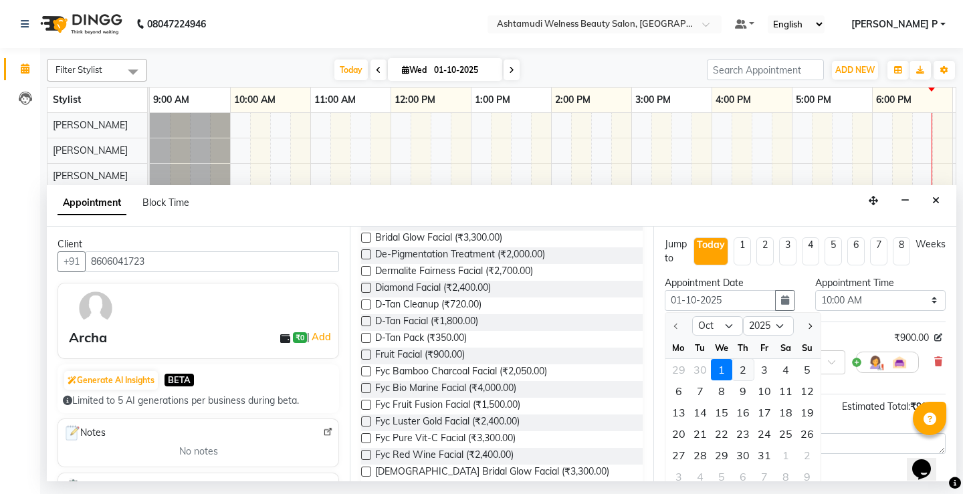
click at [736, 368] on div "2" at bounding box center [742, 369] width 21 height 21
type input "02-10-2025"
select select "600"
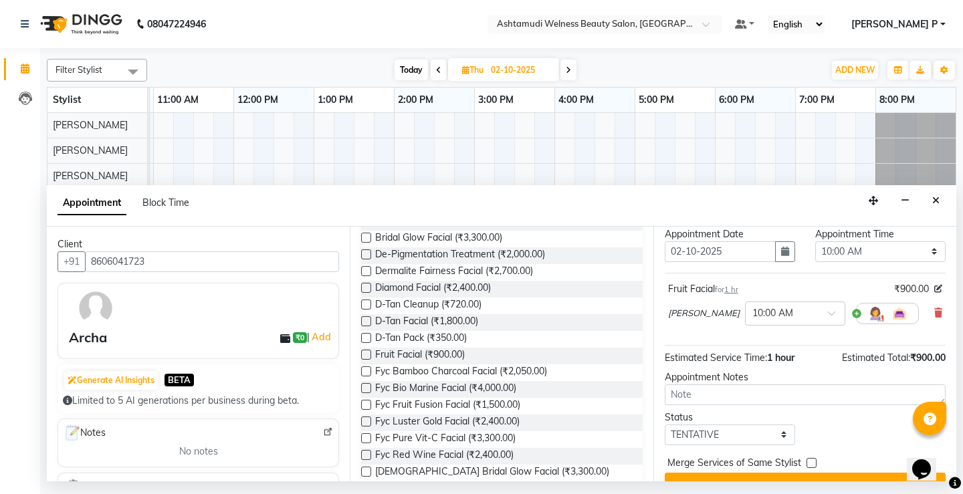
scroll to position [77, 0]
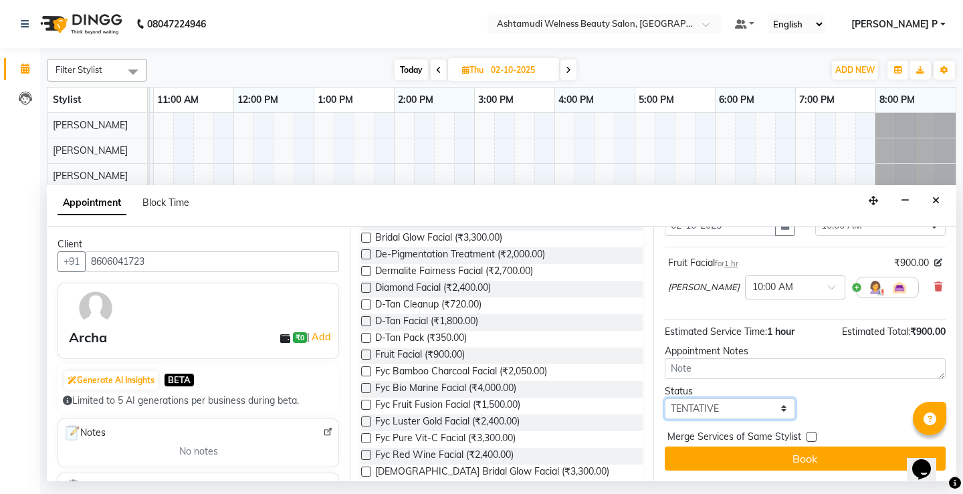
drag, startPoint x: 751, startPoint y: 408, endPoint x: 748, endPoint y: 415, distance: 7.5
click at [750, 408] on select "Select TENTATIVE CONFIRM UPCOMING" at bounding box center [730, 409] width 130 height 21
select select "confirm booking"
click at [665, 399] on select "Select TENTATIVE CONFIRM UPCOMING" at bounding box center [730, 409] width 130 height 21
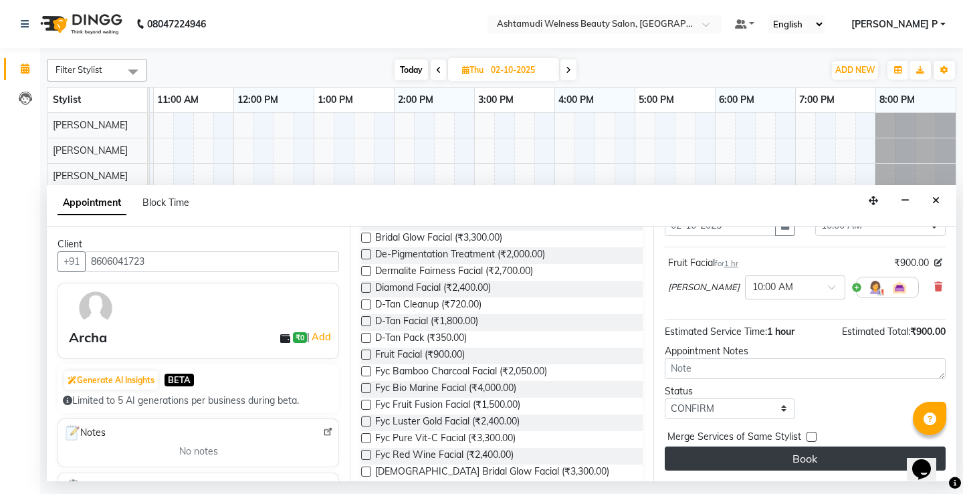
click at [748, 461] on button "Book" at bounding box center [805, 459] width 281 height 24
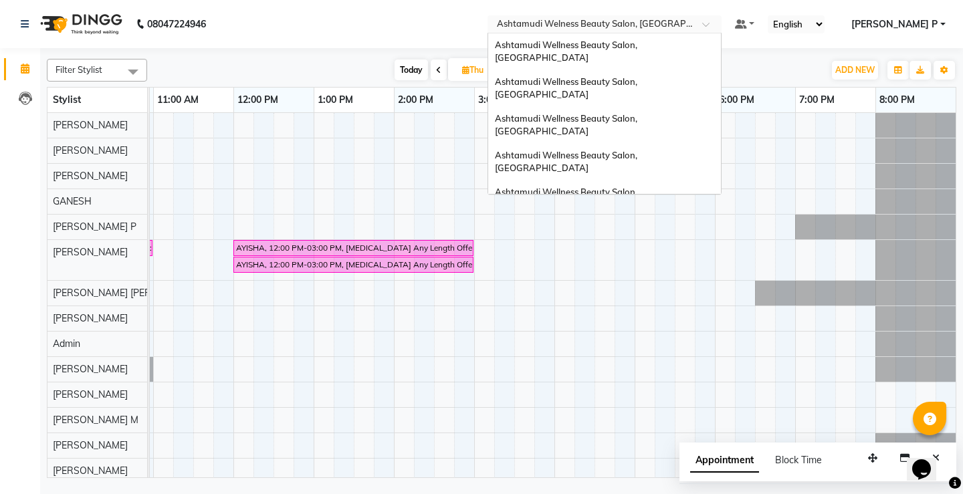
click at [719, 25] on span at bounding box center [710, 27] width 17 height 13
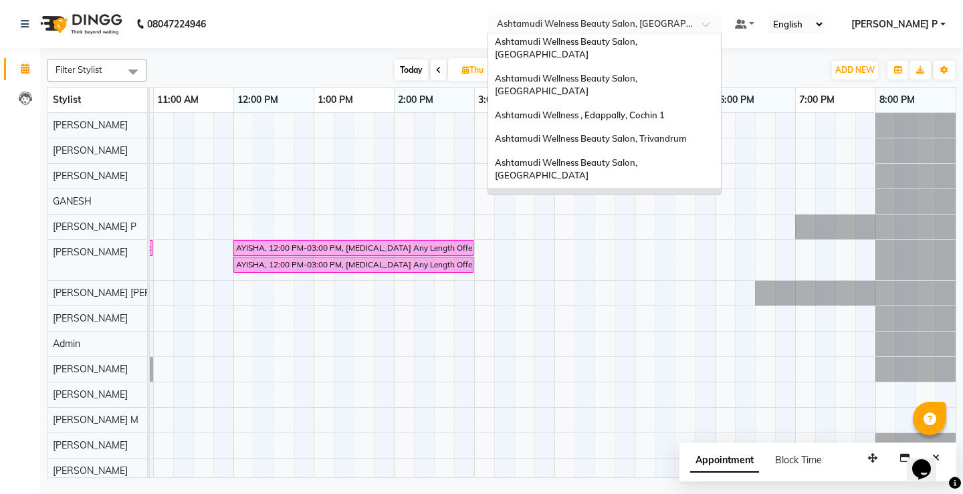
scroll to position [99, 0]
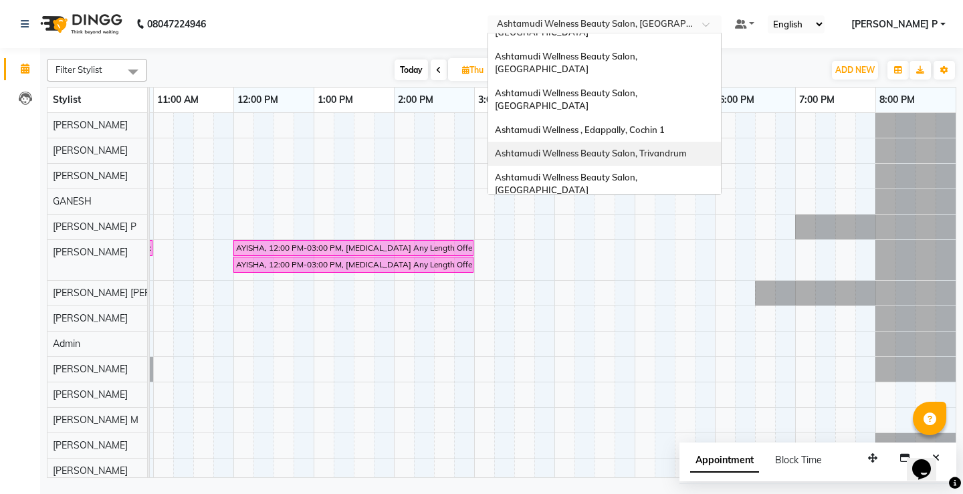
click at [718, 142] on div "Ashtamudi Wellness Beauty Salon, Trivandrum" at bounding box center [604, 154] width 233 height 24
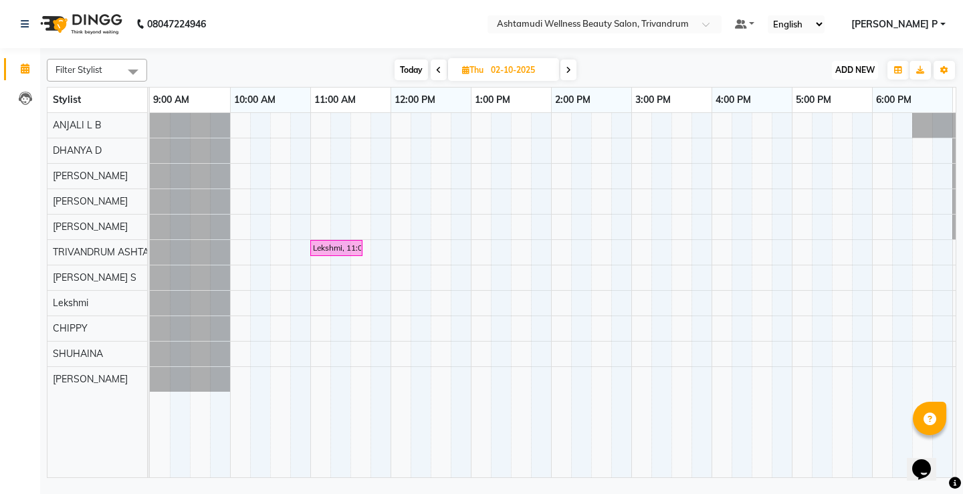
click at [867, 72] on span "ADD NEW" at bounding box center [854, 70] width 39 height 10
click at [832, 99] on button "Add Appointment" at bounding box center [825, 95] width 106 height 17
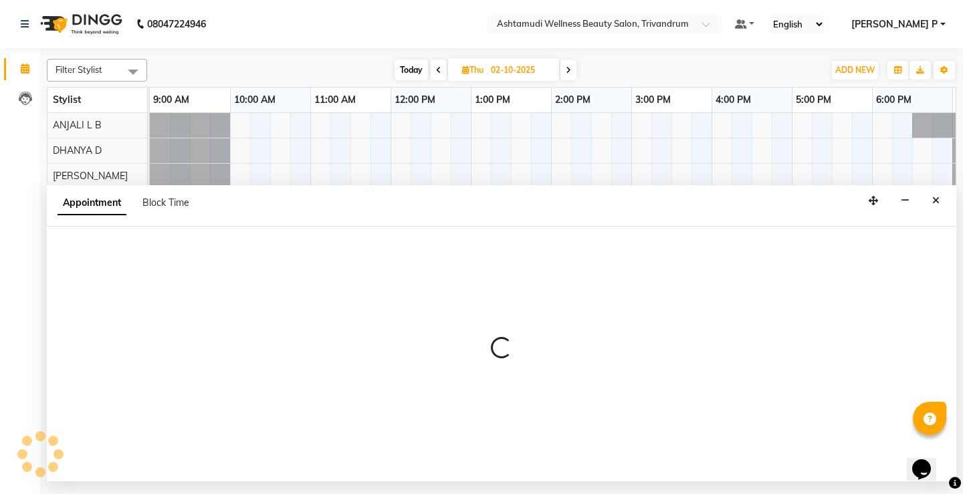
select select "600"
select select "tentative"
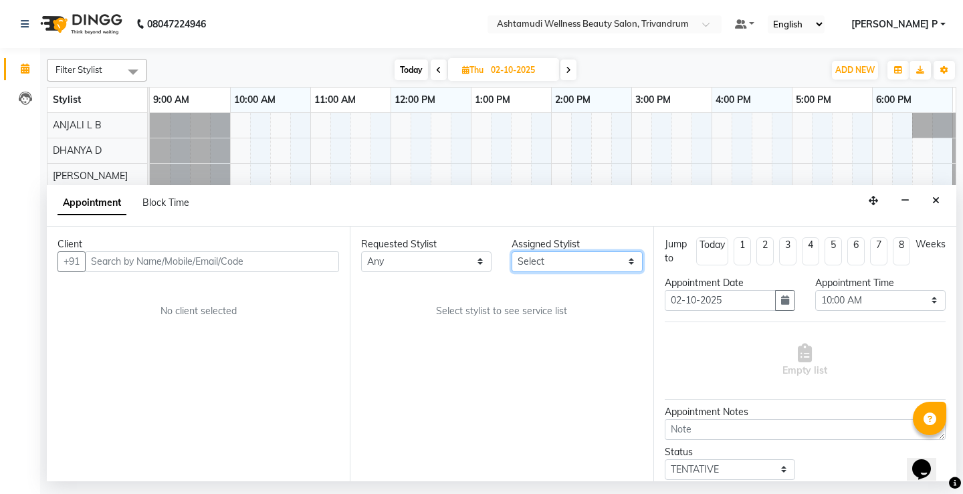
click at [615, 265] on select "Select ANJALI L B CHIPPY DHANYA D KARTHIKA Lekshmi MANJUSHA SARITHA SHUHAINA So…" at bounding box center [577, 261] width 130 height 21
select select "27312"
click at [512, 251] on select "Select ANJALI L B CHIPPY DHANYA D KARTHIKA Lekshmi MANJUSHA SARITHA SHUHAINA So…" at bounding box center [577, 261] width 130 height 21
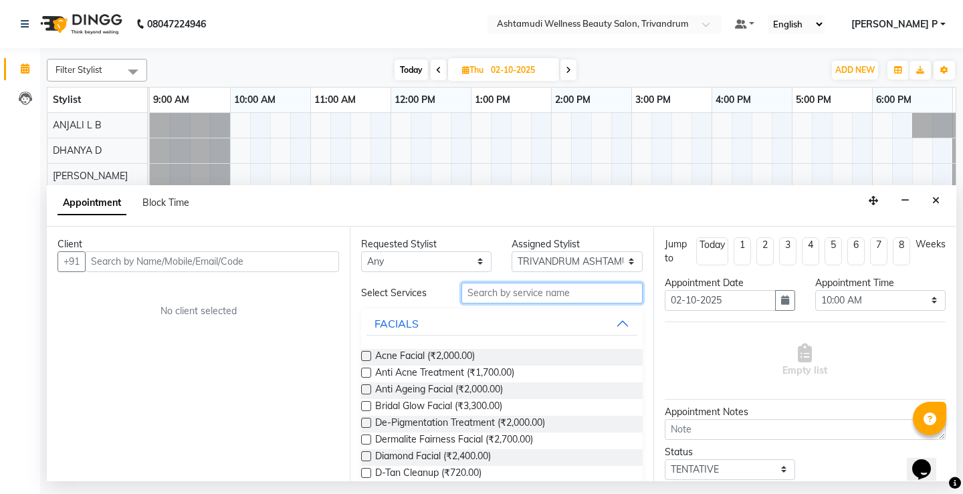
click at [503, 292] on input "text" at bounding box center [551, 293] width 181 height 21
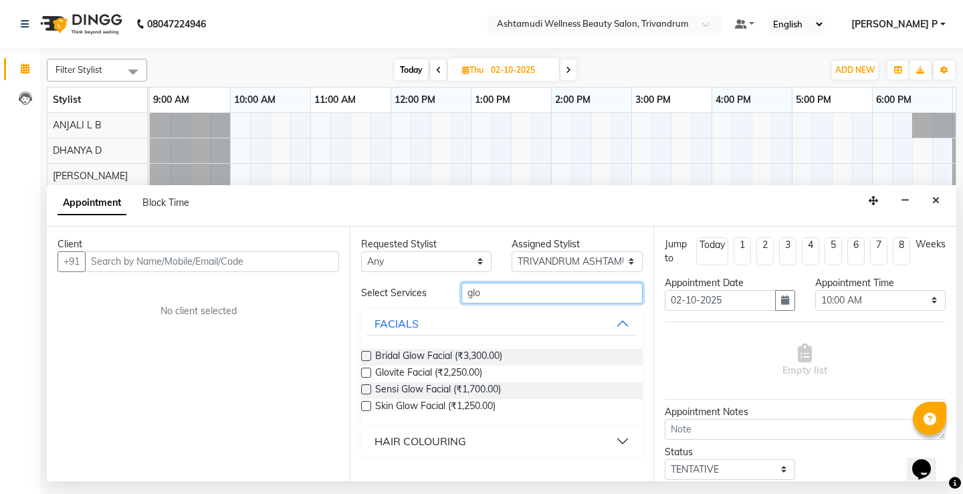
type input "glo"
click at [452, 439] on div "HAIR COLOURING" at bounding box center [420, 441] width 92 height 16
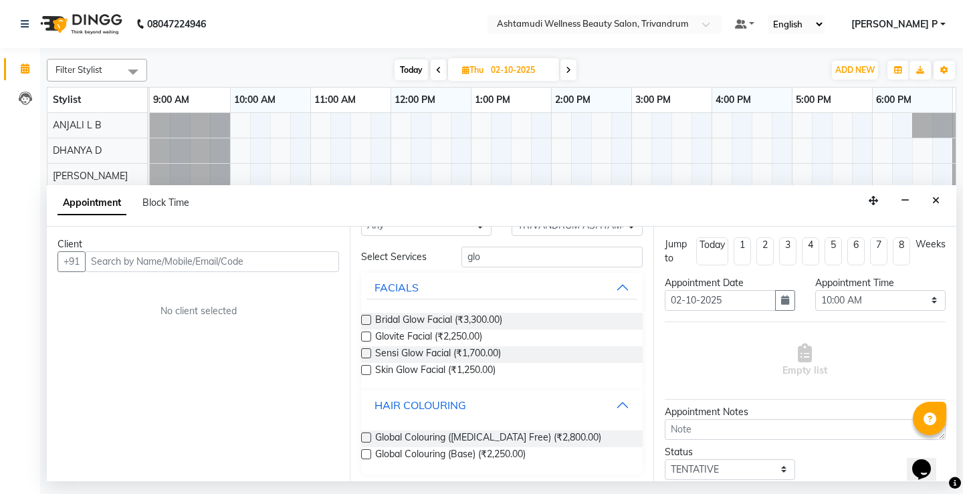
scroll to position [40, 0]
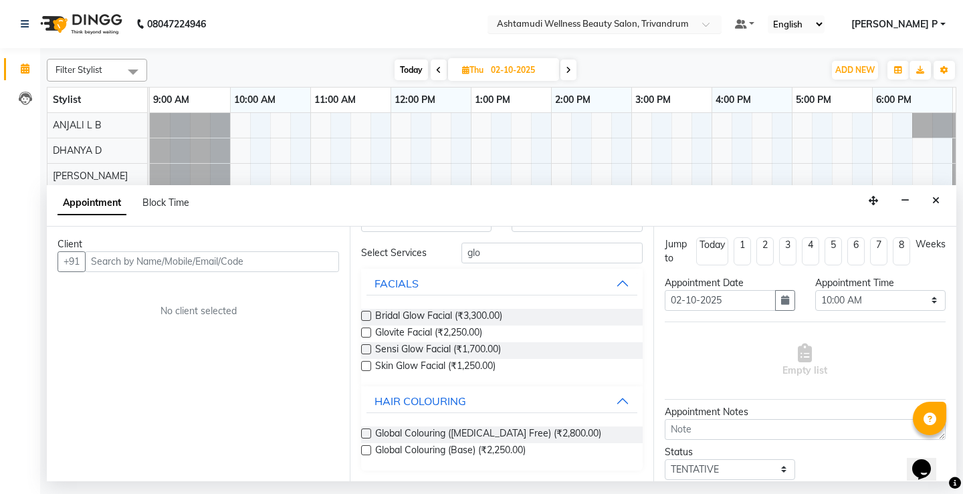
click at [719, 26] on span at bounding box center [710, 27] width 17 height 13
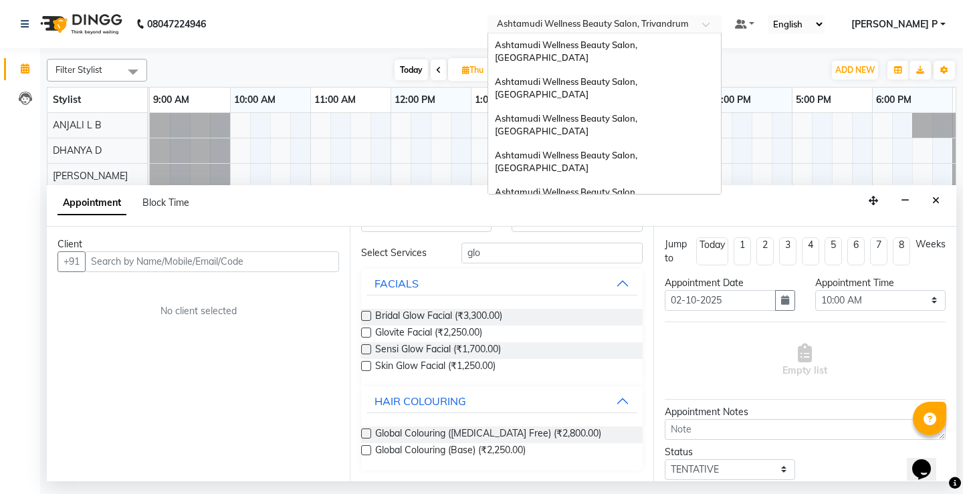
scroll to position [142, 0]
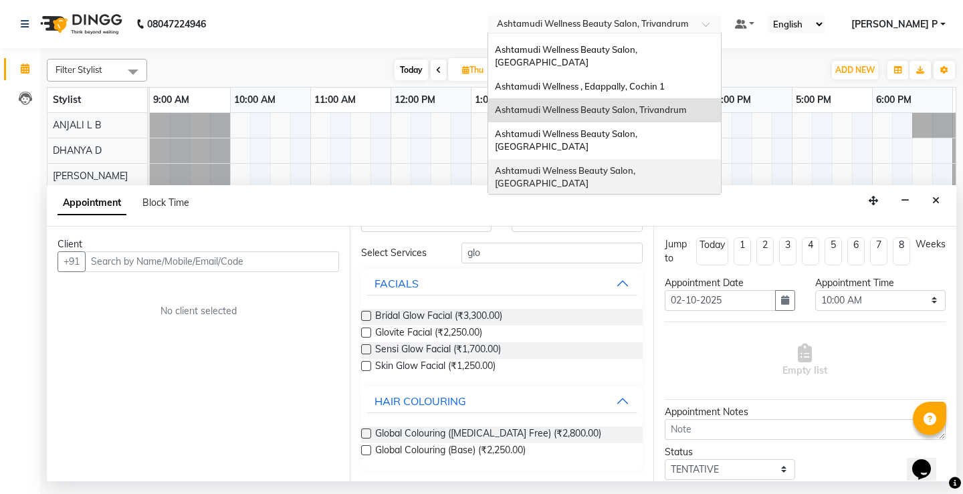
click at [637, 165] on span "Ashtamudi Welness Beauty Salon, [GEOGRAPHIC_DATA]" at bounding box center [566, 177] width 142 height 24
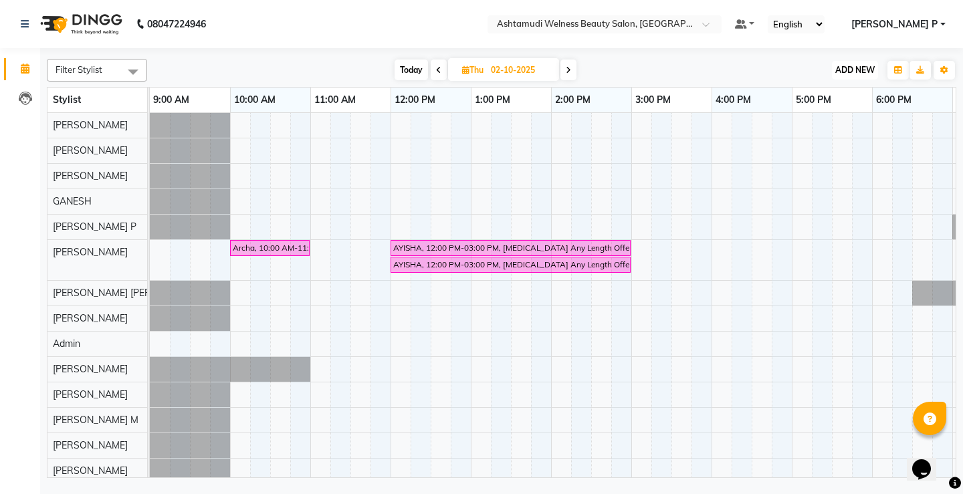
click at [851, 70] on span "ADD NEW" at bounding box center [854, 70] width 39 height 10
click at [841, 94] on button "Add Appointment" at bounding box center [825, 95] width 106 height 17
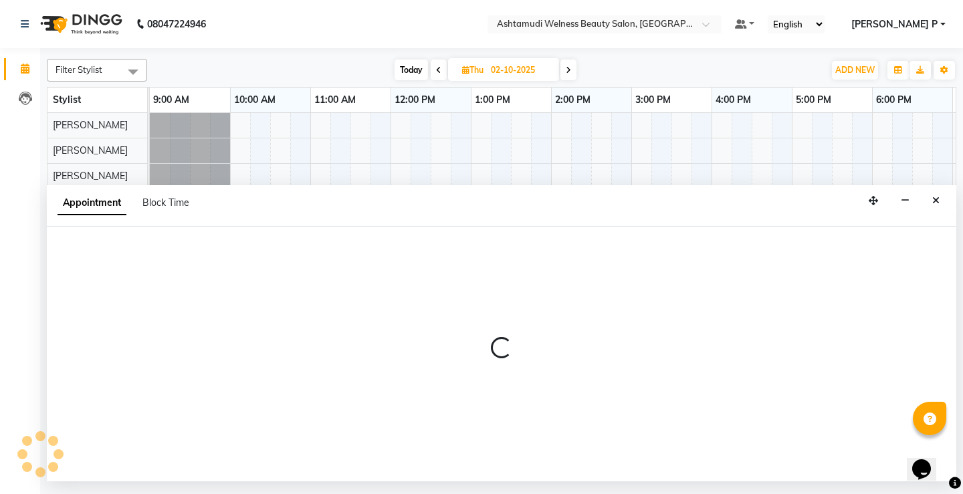
select select "600"
select select "tentative"
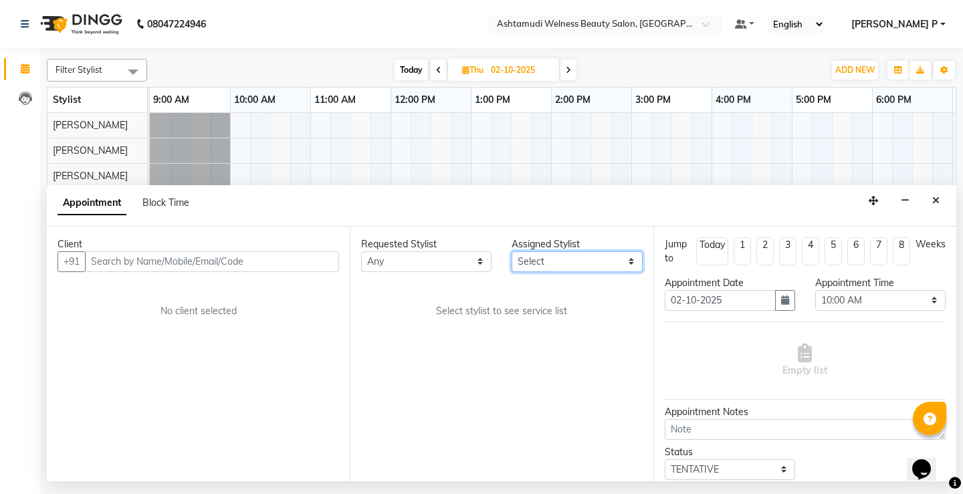
click at [634, 263] on select "Select [PERSON_NAME] Admin [PERSON_NAME] [PERSON_NAME] [PERSON_NAME] M [PERSON_…" at bounding box center [577, 261] width 130 height 21
select select "25976"
click at [512, 251] on select "Select [PERSON_NAME] Admin [PERSON_NAME] [PERSON_NAME] [PERSON_NAME] M [PERSON_…" at bounding box center [577, 261] width 130 height 21
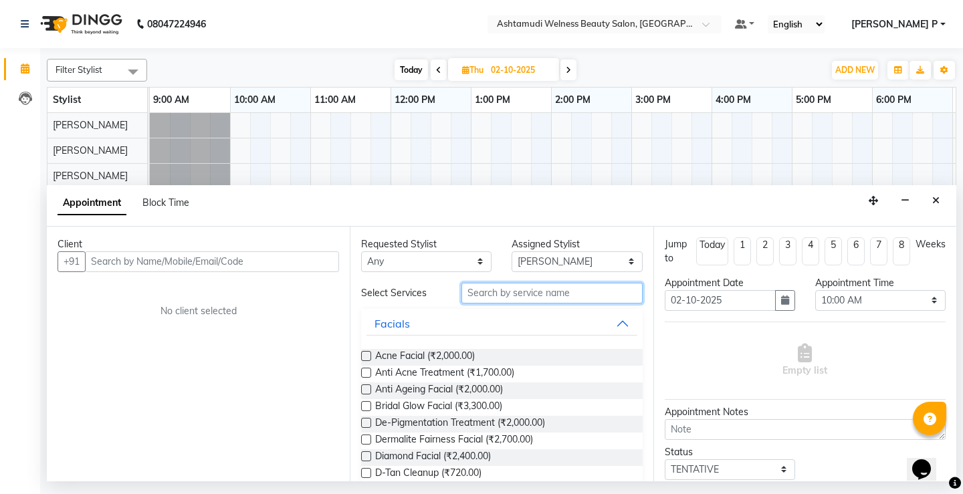
click at [480, 298] on input "text" at bounding box center [551, 293] width 181 height 21
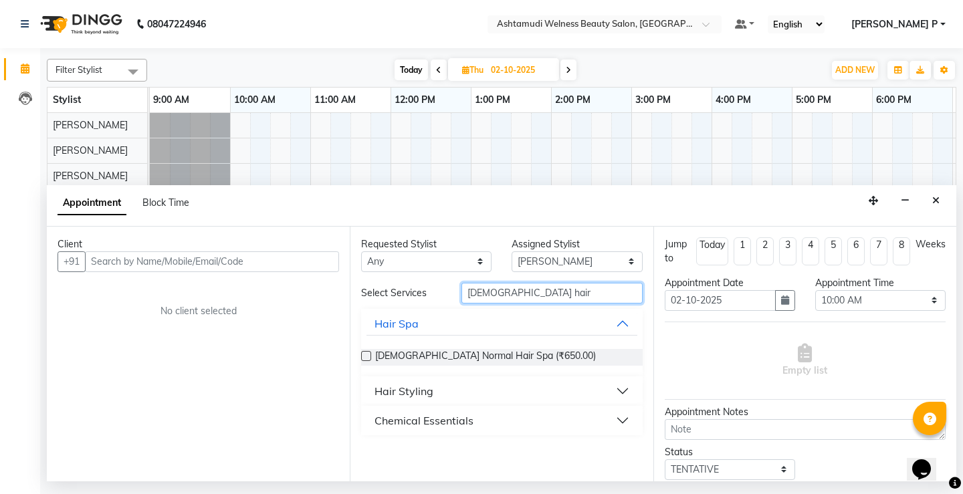
type input "[DEMOGRAPHIC_DATA] hair"
click at [419, 389] on div "Hair Styling" at bounding box center [403, 391] width 59 height 16
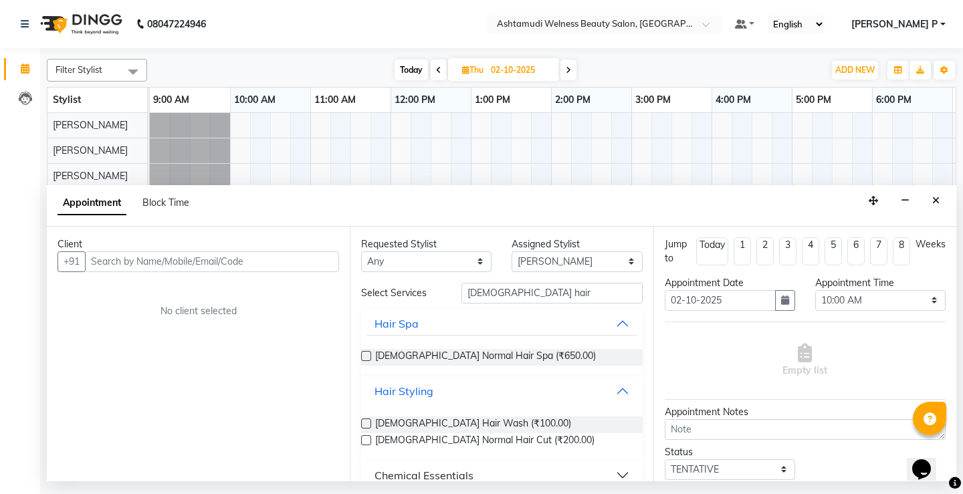
scroll to position [19, 0]
